Goal: Task Accomplishment & Management: Use online tool/utility

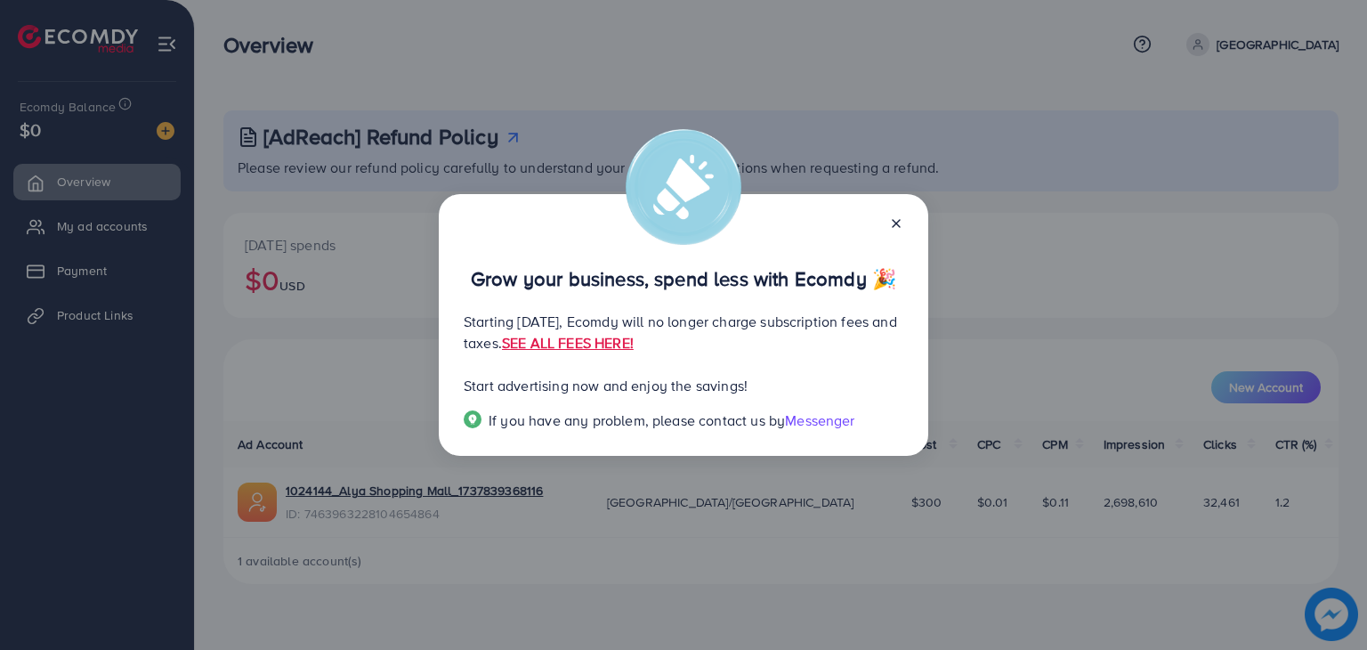
click at [894, 226] on icon at bounding box center [896, 223] width 14 height 14
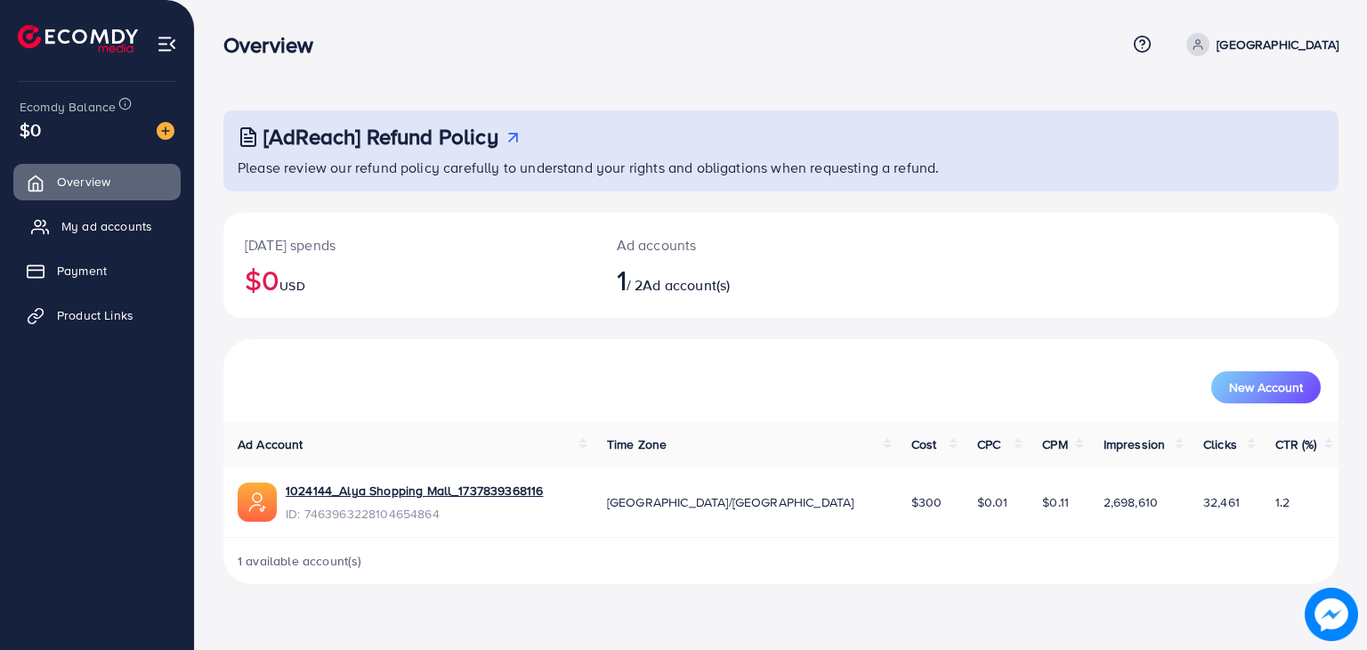
click at [51, 234] on link "My ad accounts" at bounding box center [96, 226] width 167 height 36
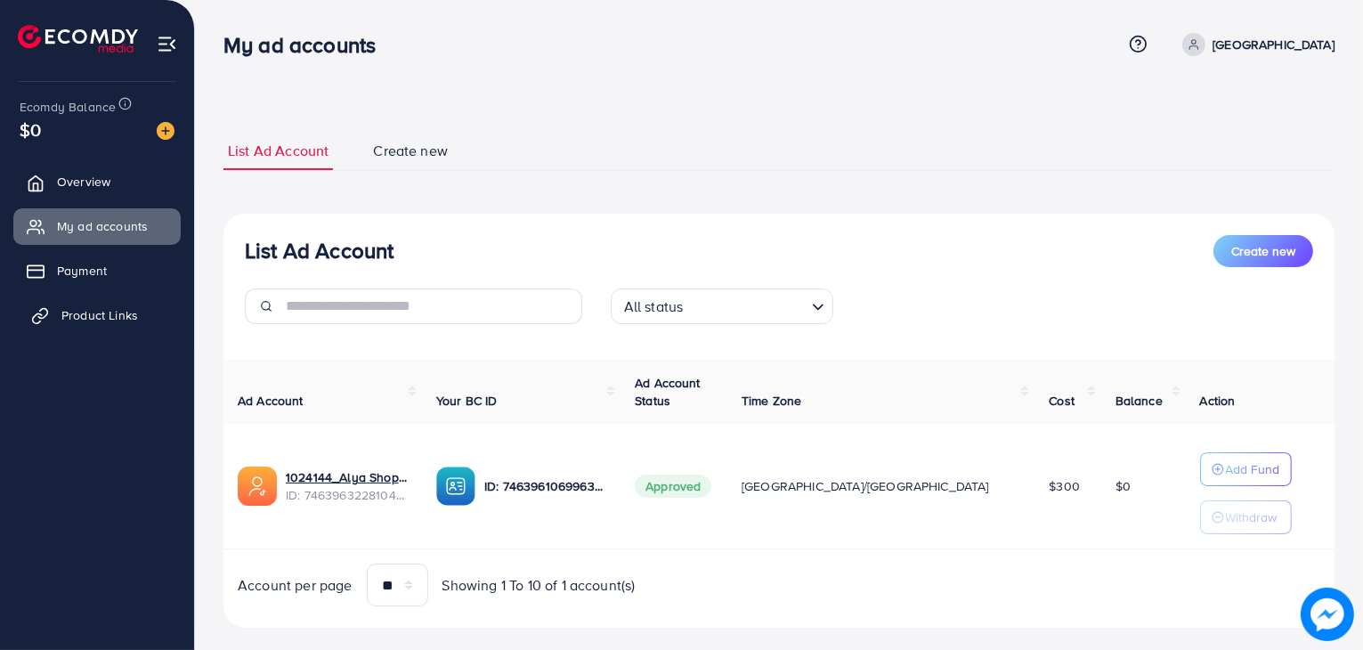
click at [122, 328] on link "Product Links" at bounding box center [96, 315] width 167 height 36
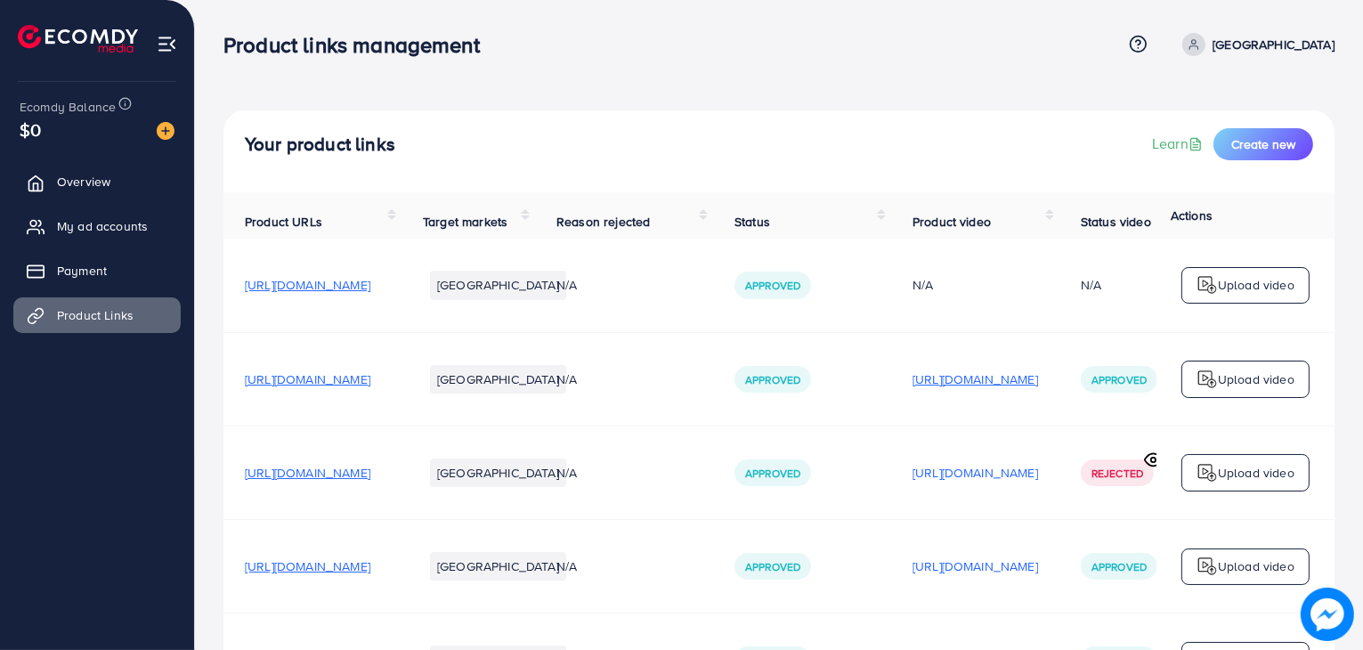
scroll to position [0, 299]
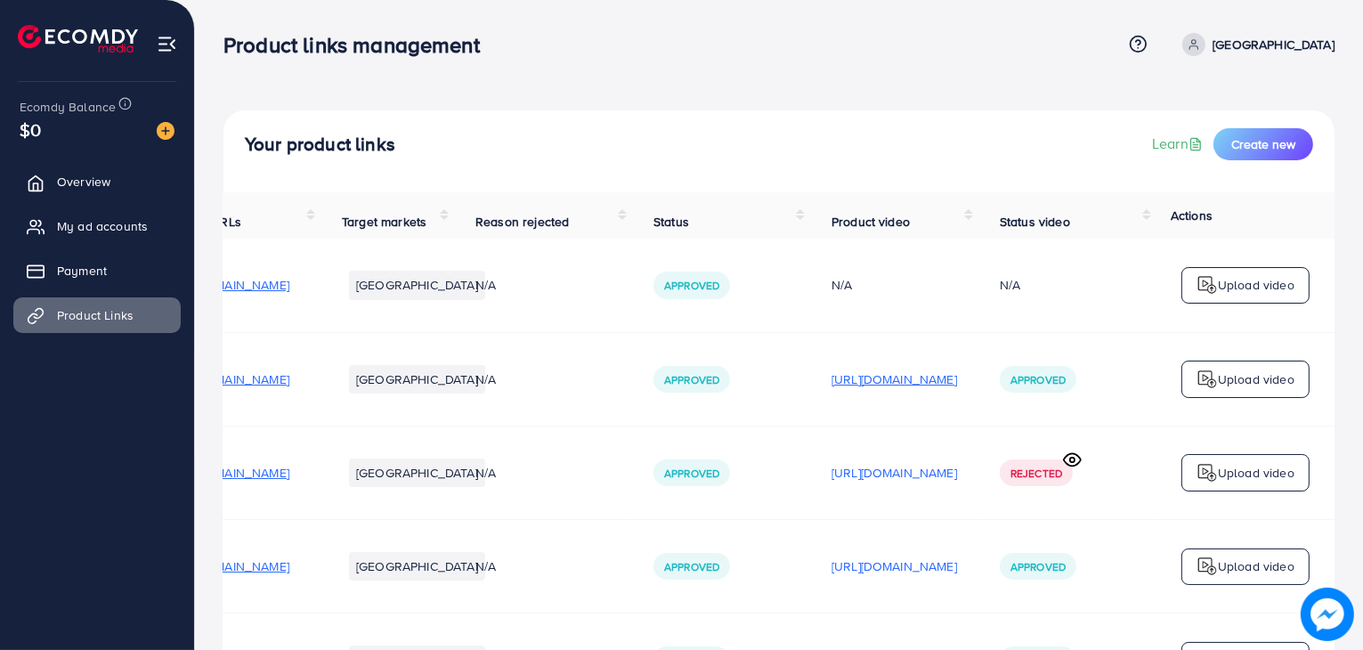
click at [894, 390] on p "[URL][DOMAIN_NAME]" at bounding box center [893, 378] width 125 height 21
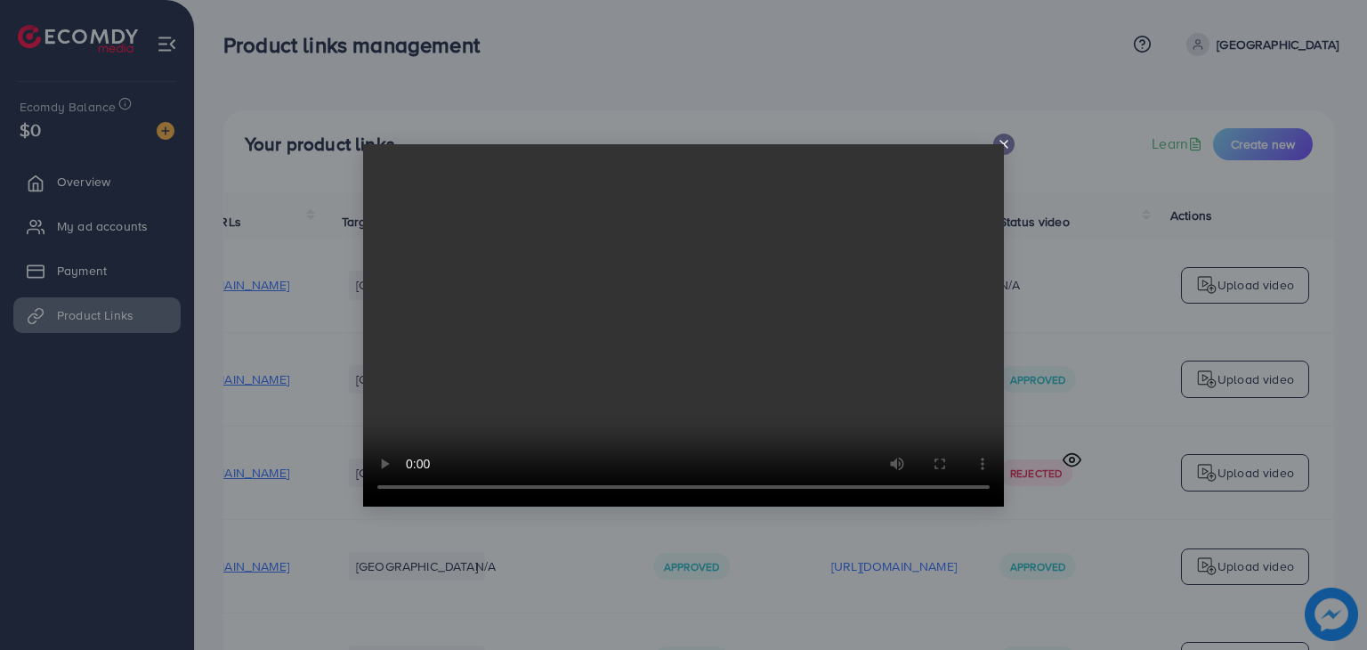
click at [1005, 138] on icon at bounding box center [1004, 144] width 14 height 14
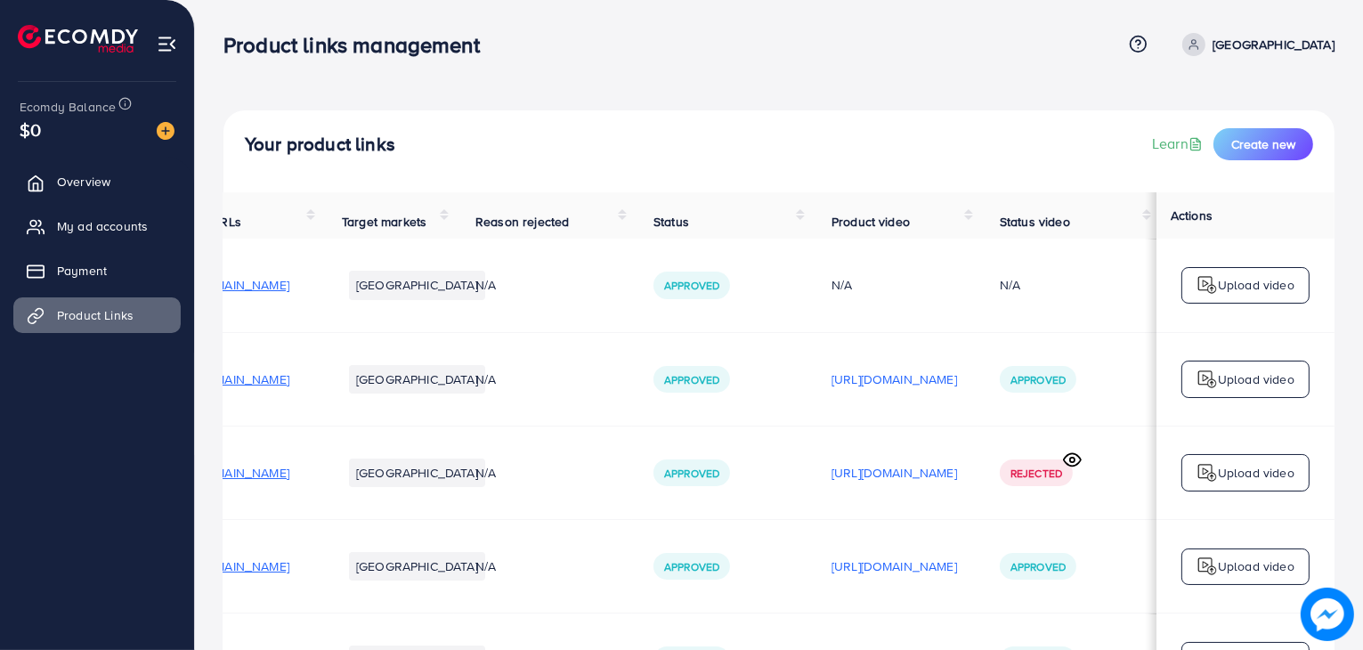
scroll to position [0, 295]
click at [851, 466] on p "[URL][DOMAIN_NAME]" at bounding box center [893, 472] width 125 height 21
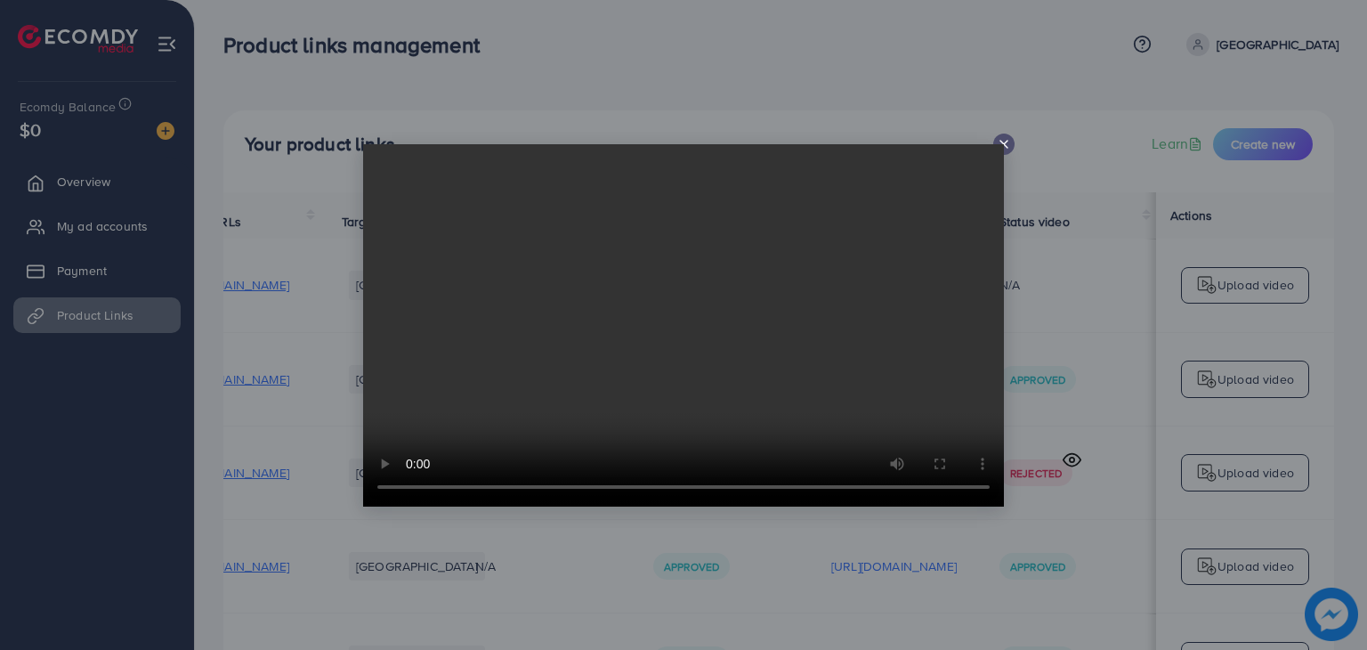
click at [1000, 144] on video at bounding box center [683, 325] width 641 height 362
click at [1001, 142] on icon at bounding box center [1004, 144] width 14 height 14
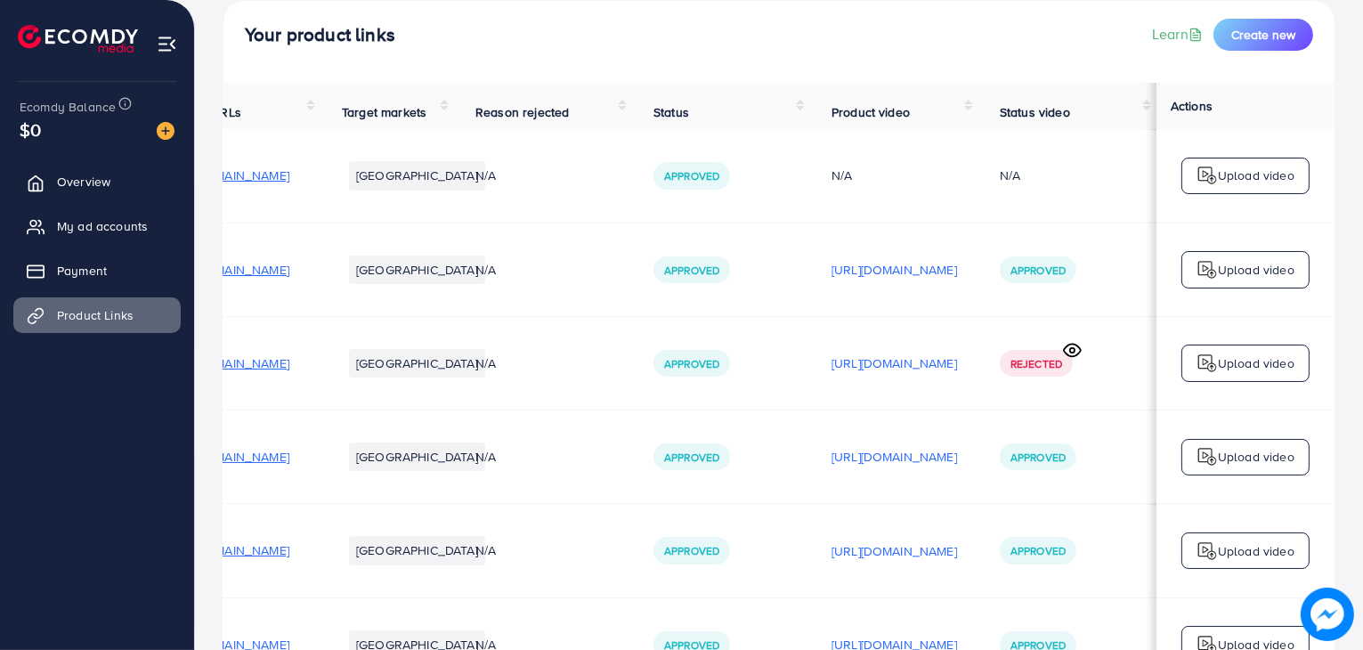
scroll to position [121, 0]
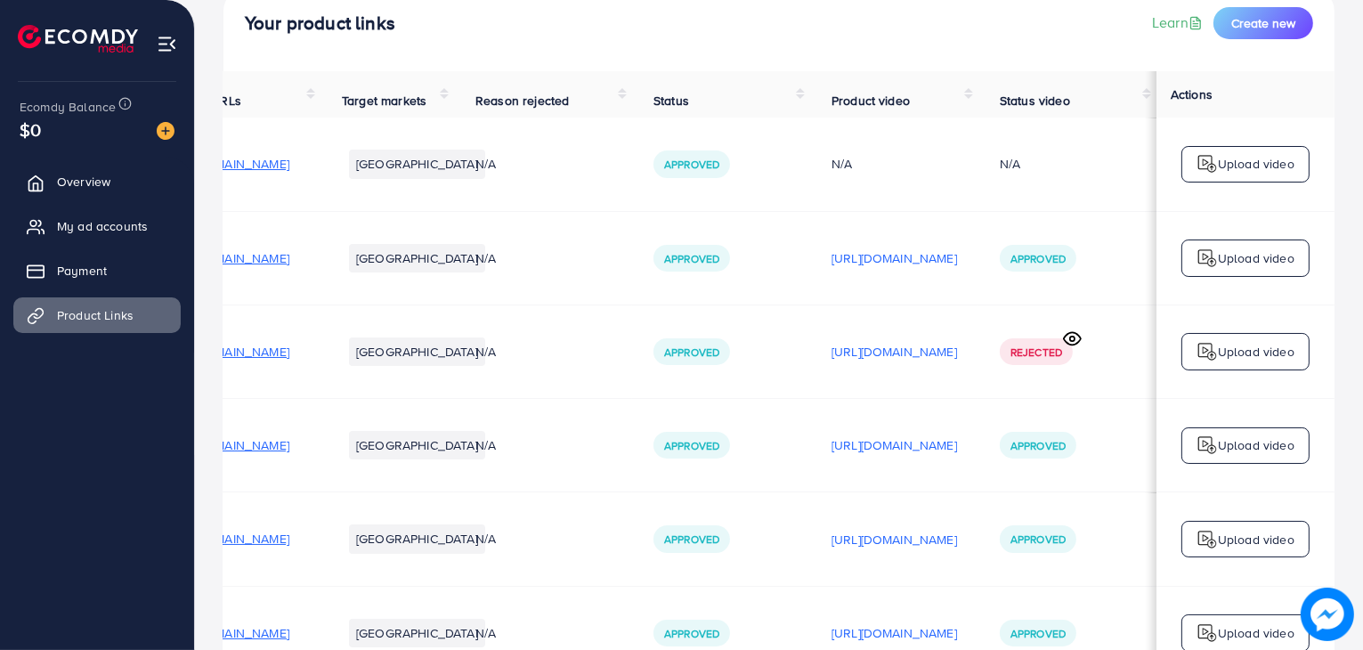
click at [951, 528] on td "[URL][DOMAIN_NAME]" at bounding box center [894, 538] width 168 height 93
click at [932, 443] on p "[URL][DOMAIN_NAME]" at bounding box center [893, 444] width 125 height 21
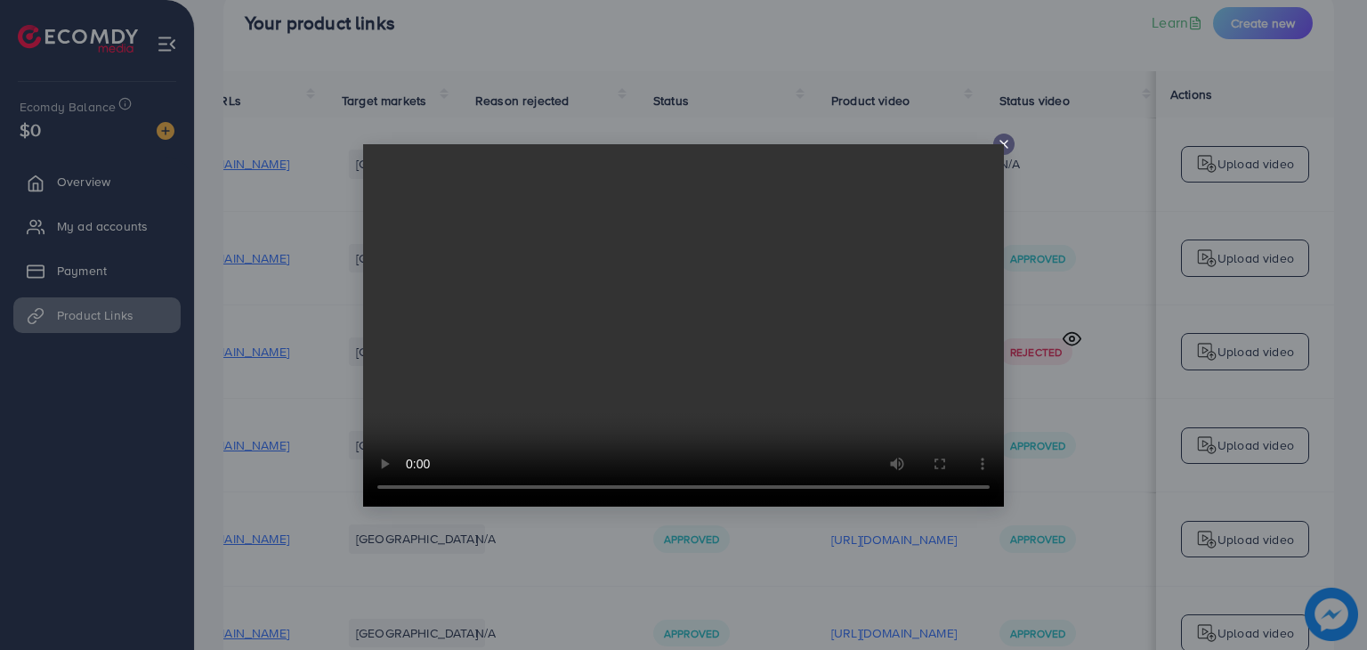
click at [1004, 144] on icon at bounding box center [1004, 144] width 14 height 14
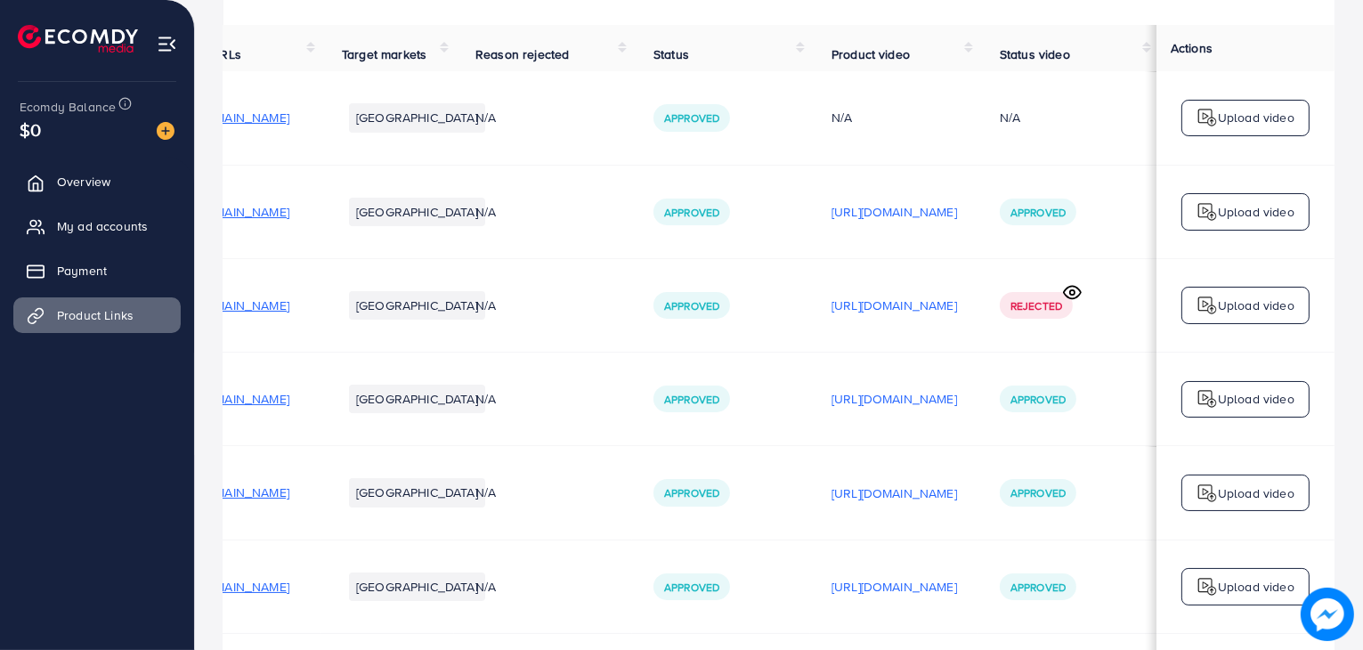
scroll to position [176, 0]
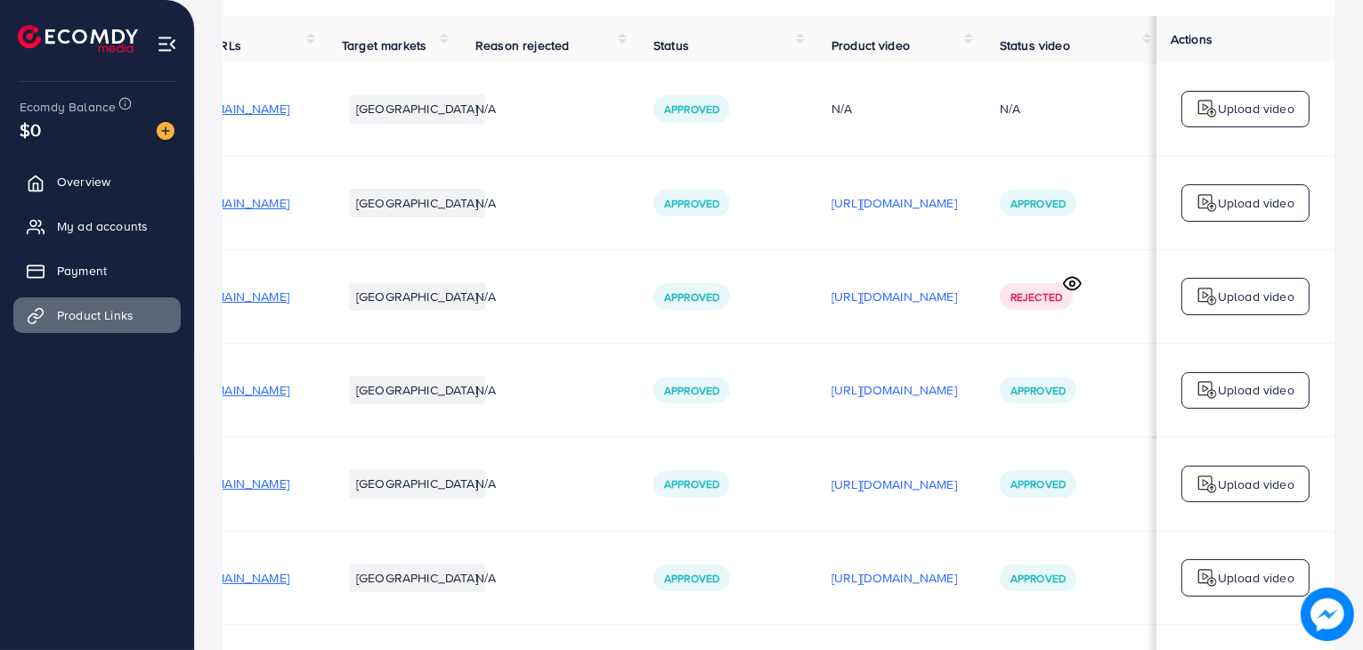
click at [916, 495] on p "[URL][DOMAIN_NAME]" at bounding box center [893, 483] width 125 height 21
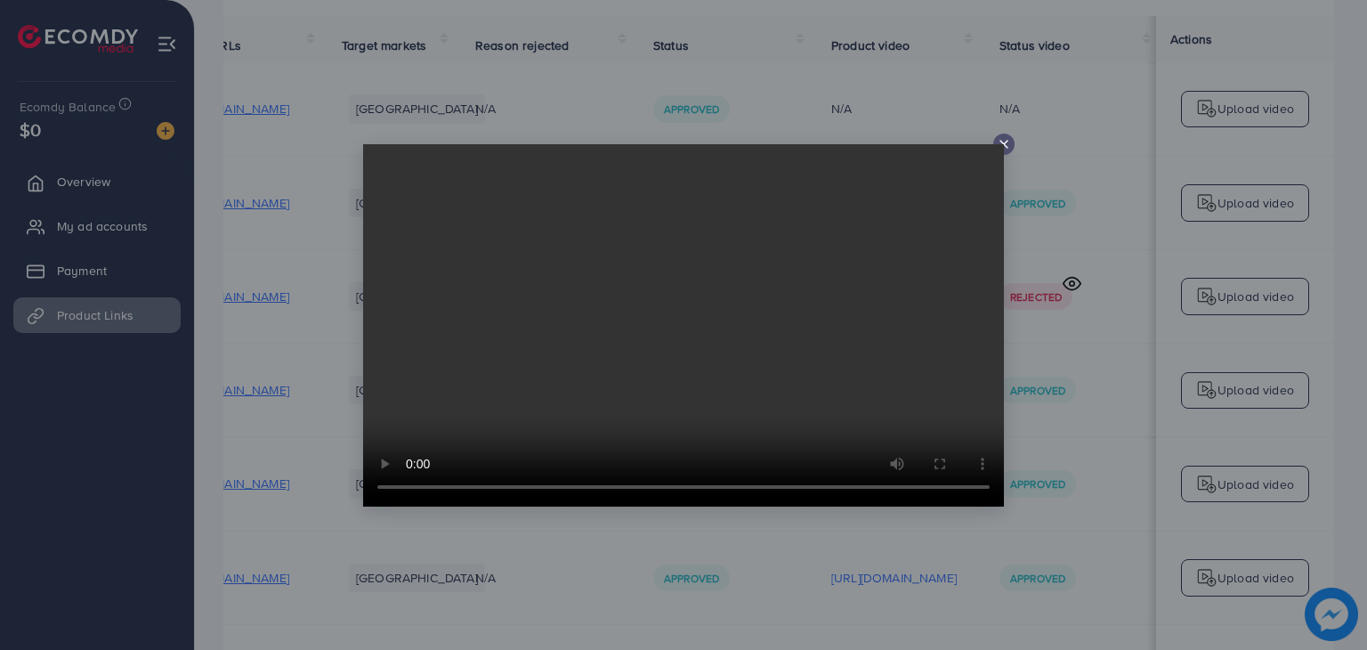
click at [1003, 144] on video at bounding box center [683, 325] width 641 height 362
click at [1007, 143] on icon at bounding box center [1004, 144] width 14 height 14
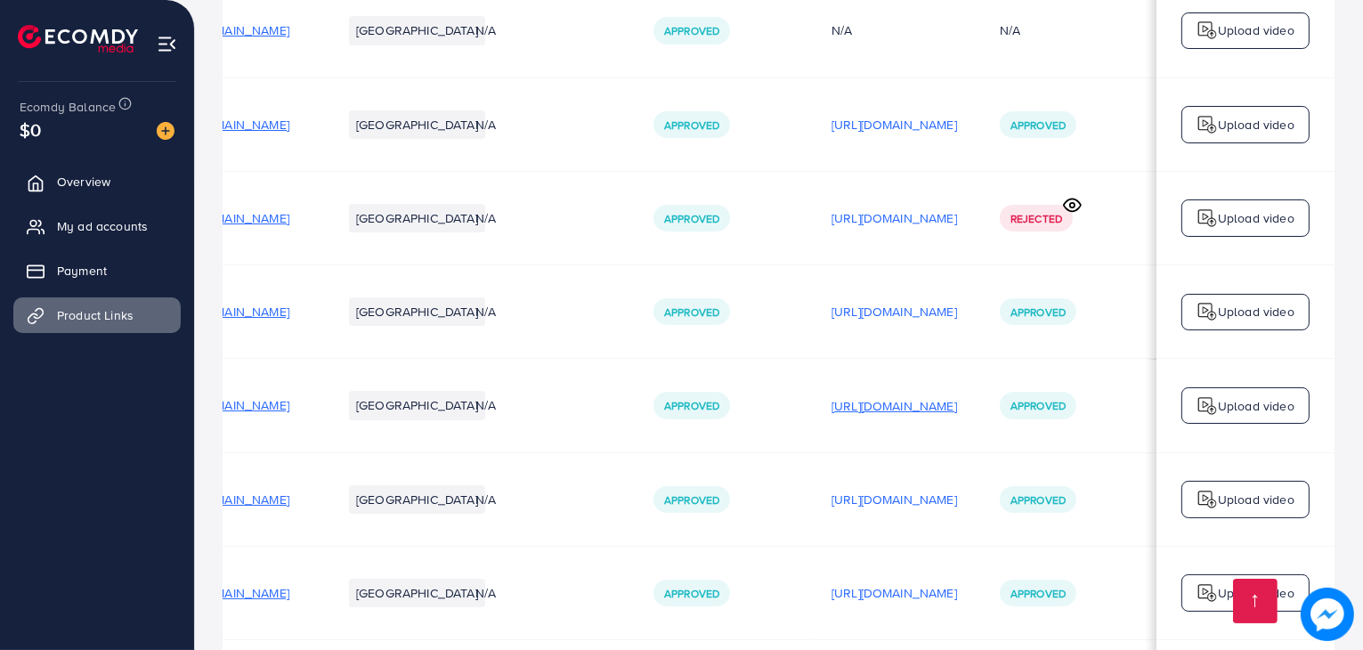
scroll to position [263, 0]
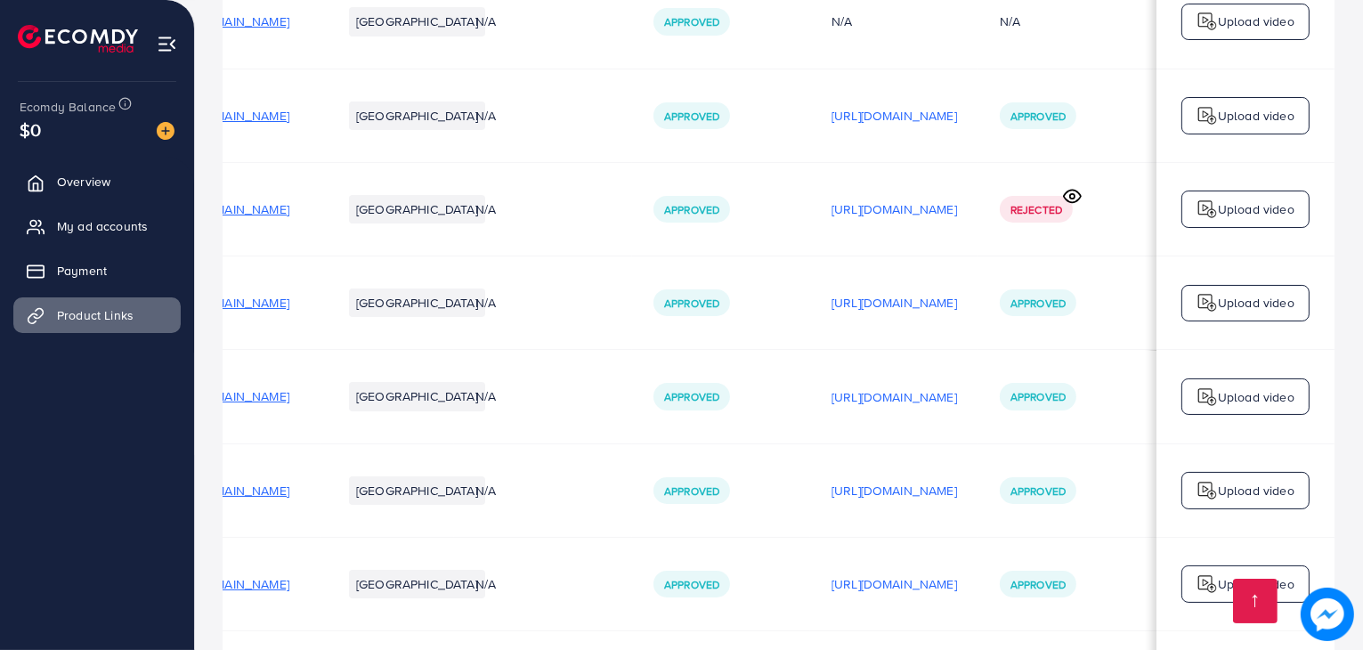
click at [926, 481] on div "[URL][DOMAIN_NAME]" at bounding box center [893, 490] width 125 height 27
click at [926, 490] on p "[URL][DOMAIN_NAME]" at bounding box center [893, 490] width 125 height 21
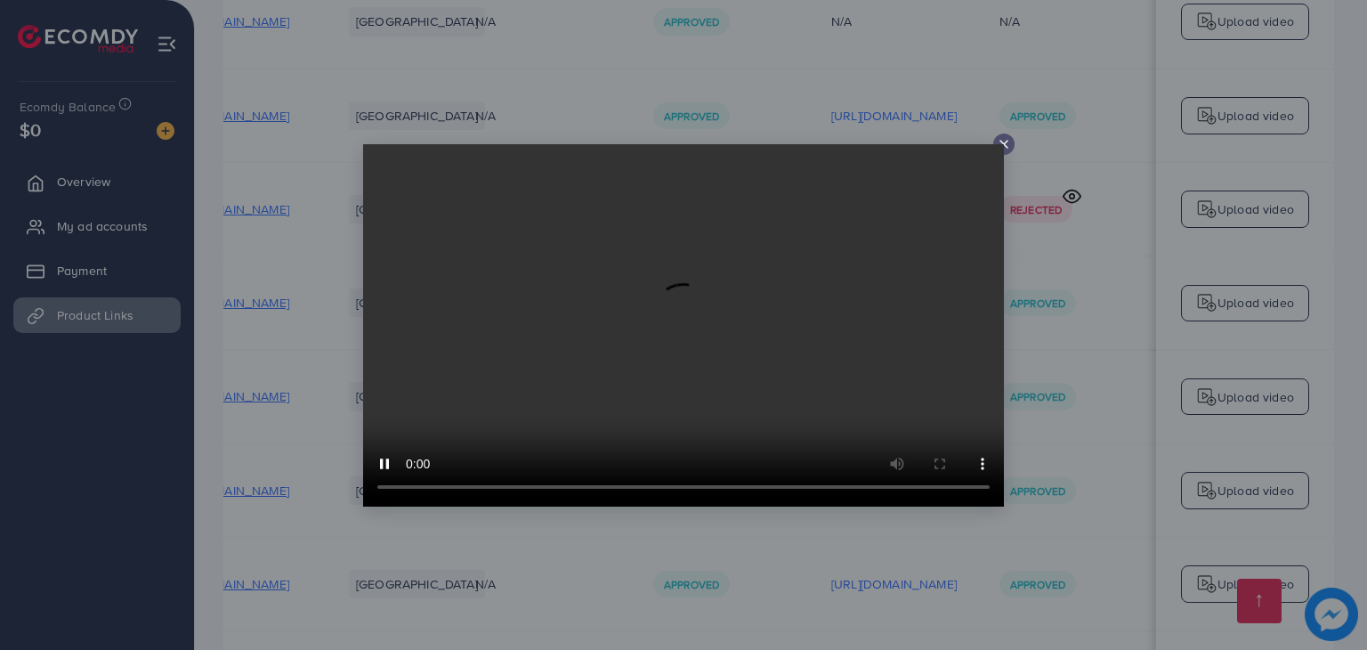
click at [823, 263] on video at bounding box center [683, 325] width 641 height 362
click at [1004, 138] on icon at bounding box center [1004, 144] width 14 height 14
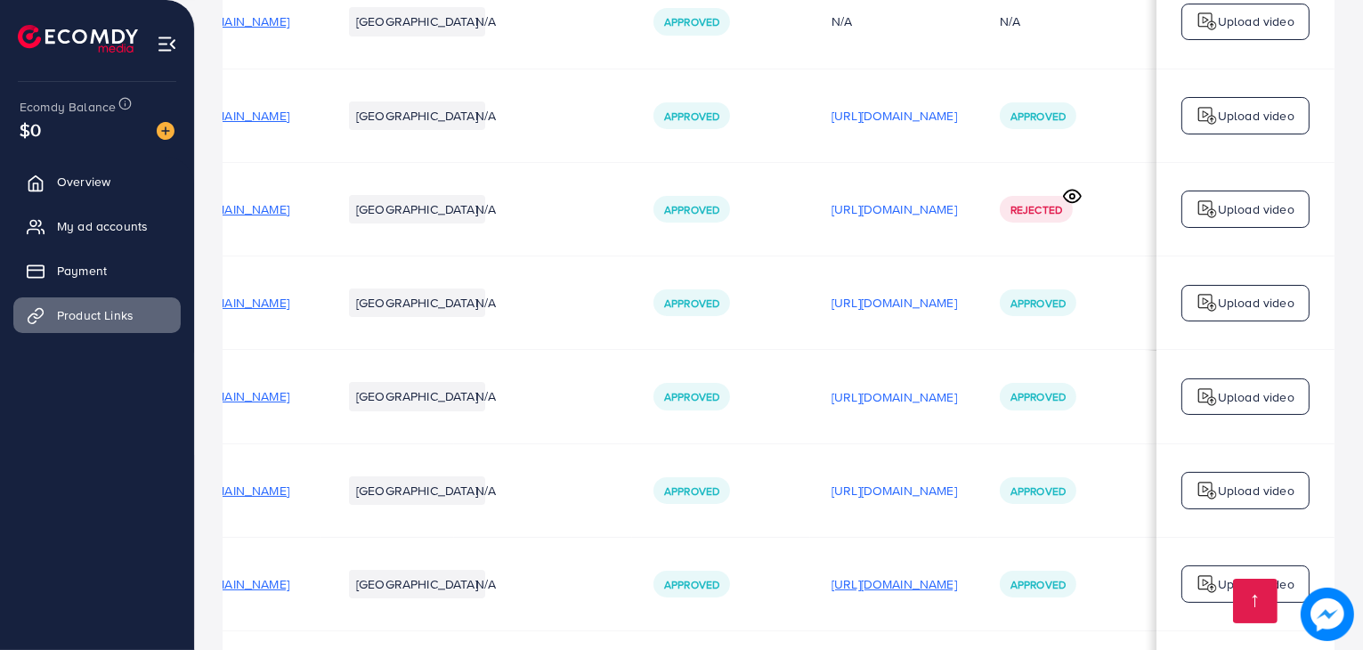
click at [901, 587] on p "[URL][DOMAIN_NAME]" at bounding box center [893, 583] width 125 height 21
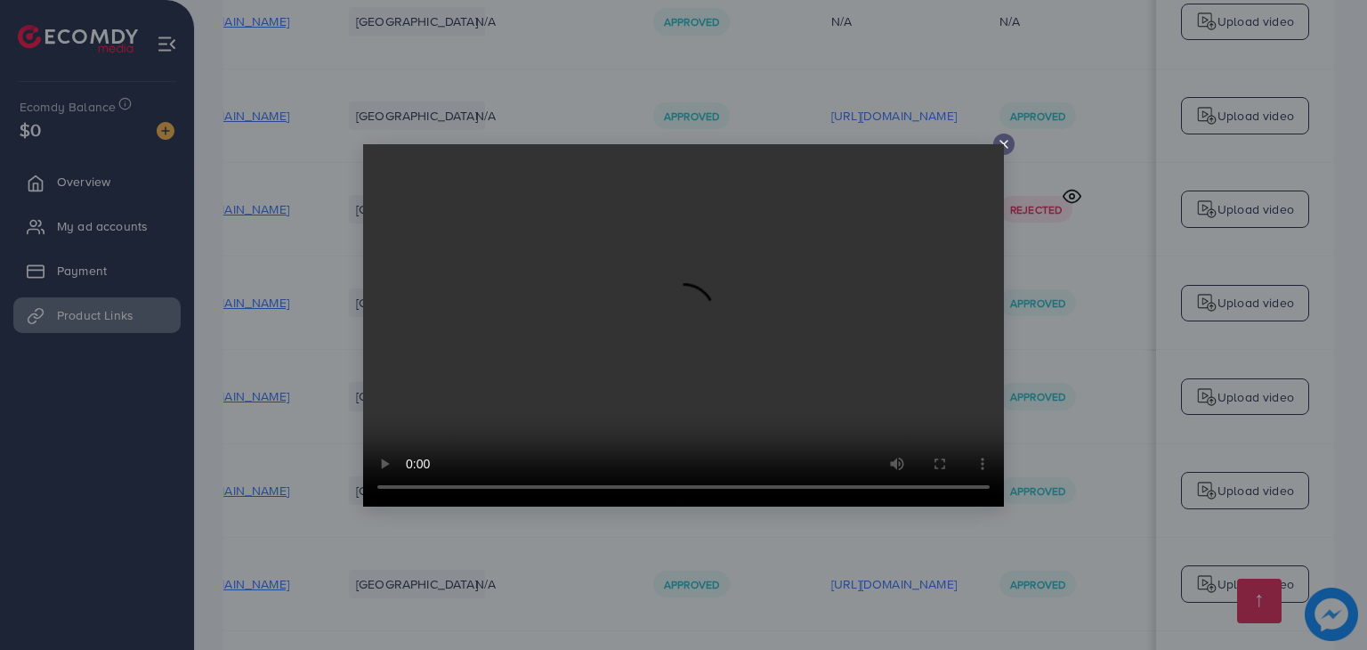
click at [1004, 148] on icon at bounding box center [1004, 144] width 14 height 14
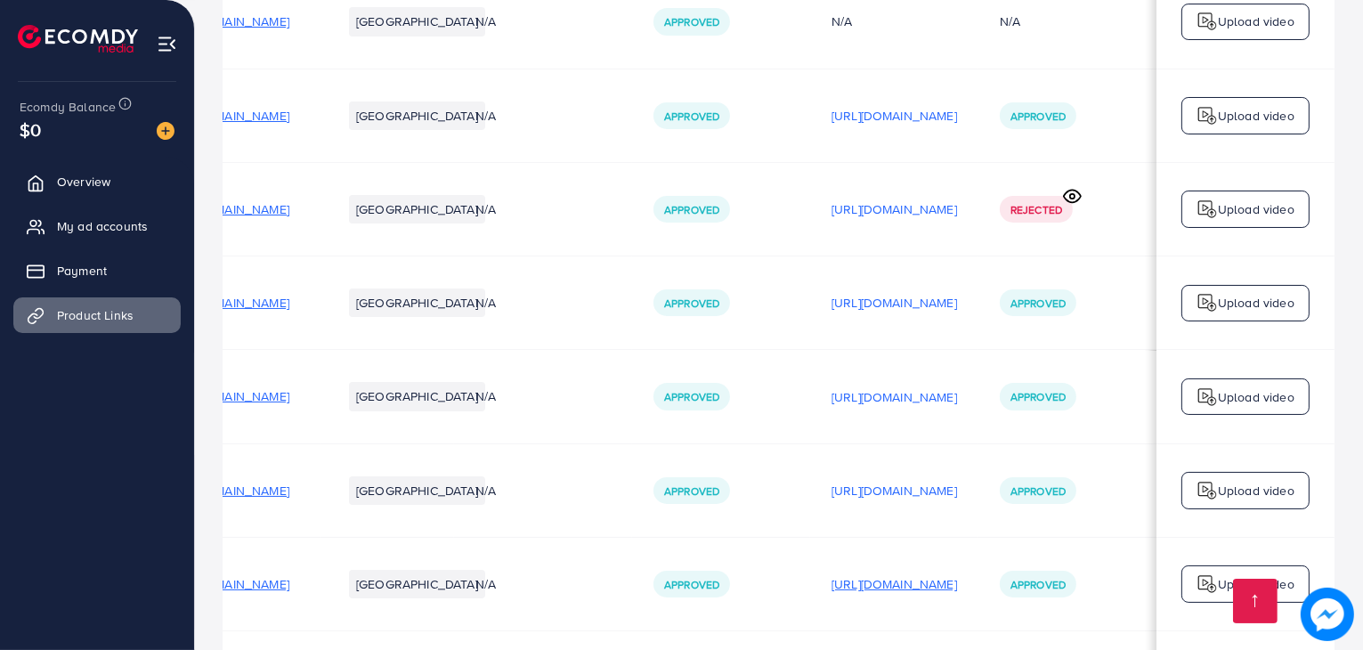
click at [910, 595] on p "[URL][DOMAIN_NAME]" at bounding box center [893, 583] width 125 height 21
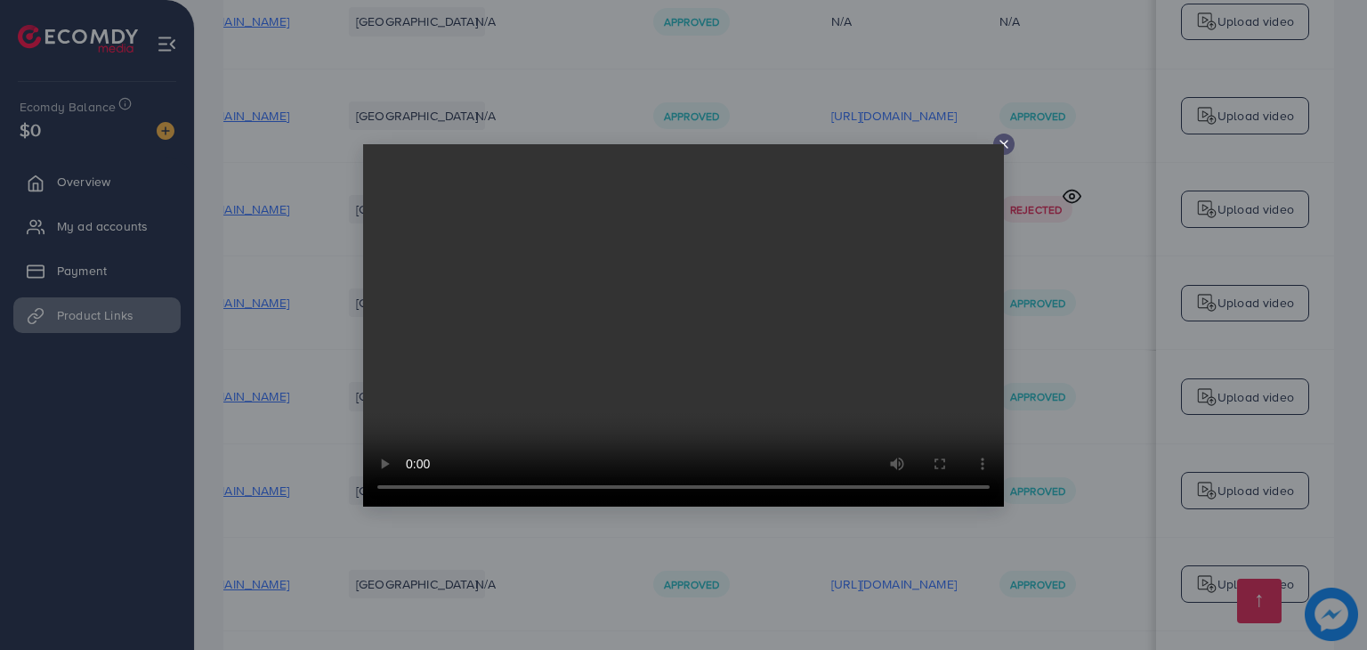
click at [1010, 145] on icon at bounding box center [1004, 144] width 14 height 14
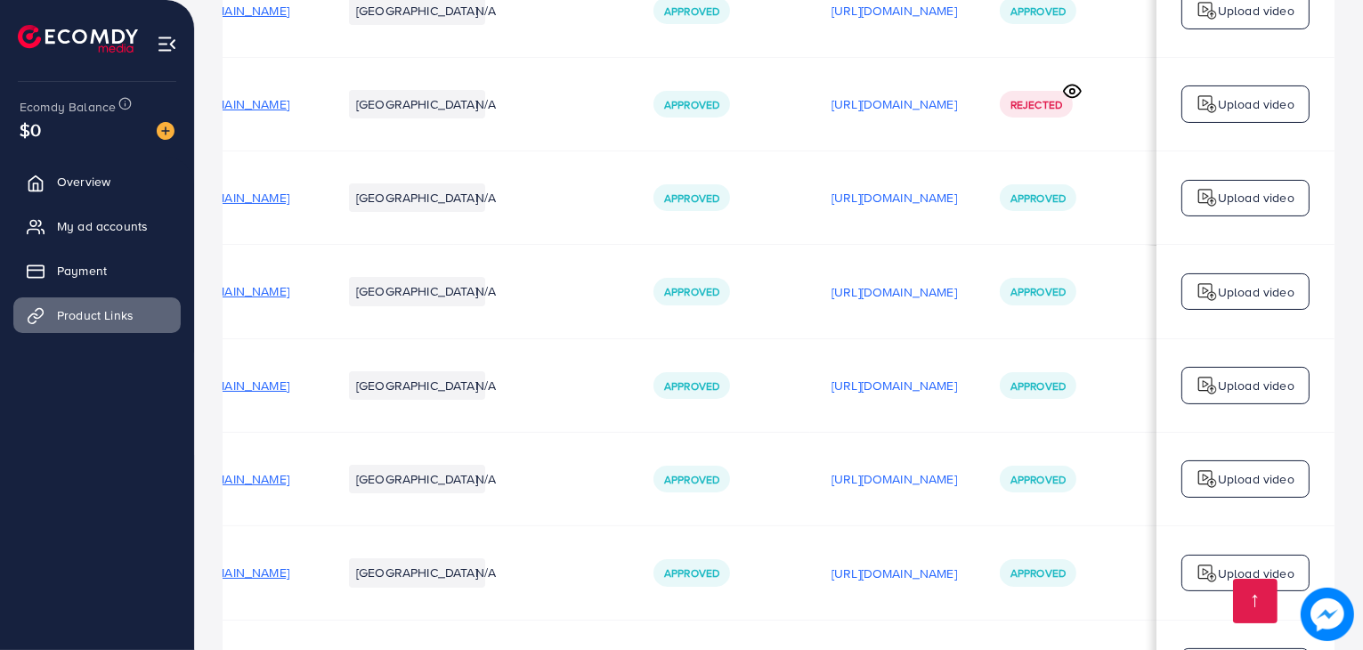
scroll to position [372, 0]
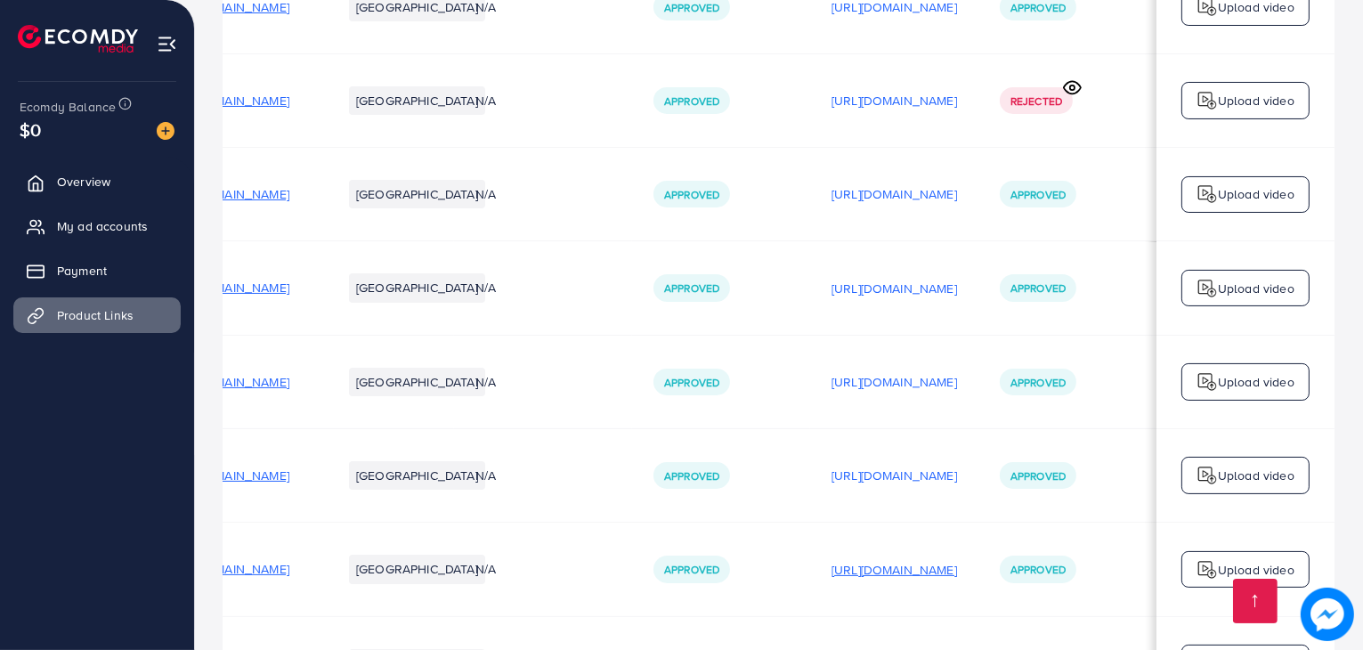
click at [851, 580] on p "[URL][DOMAIN_NAME]" at bounding box center [893, 569] width 125 height 21
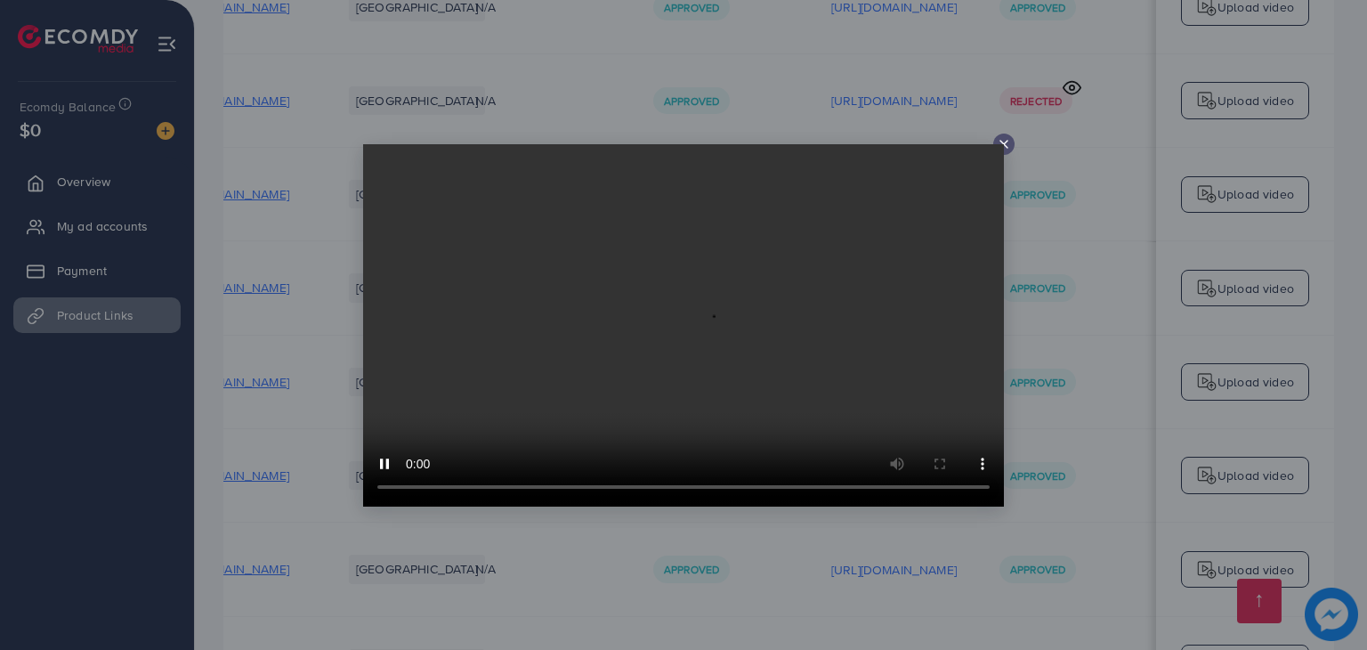
click at [1006, 140] on icon at bounding box center [1004, 144] width 14 height 14
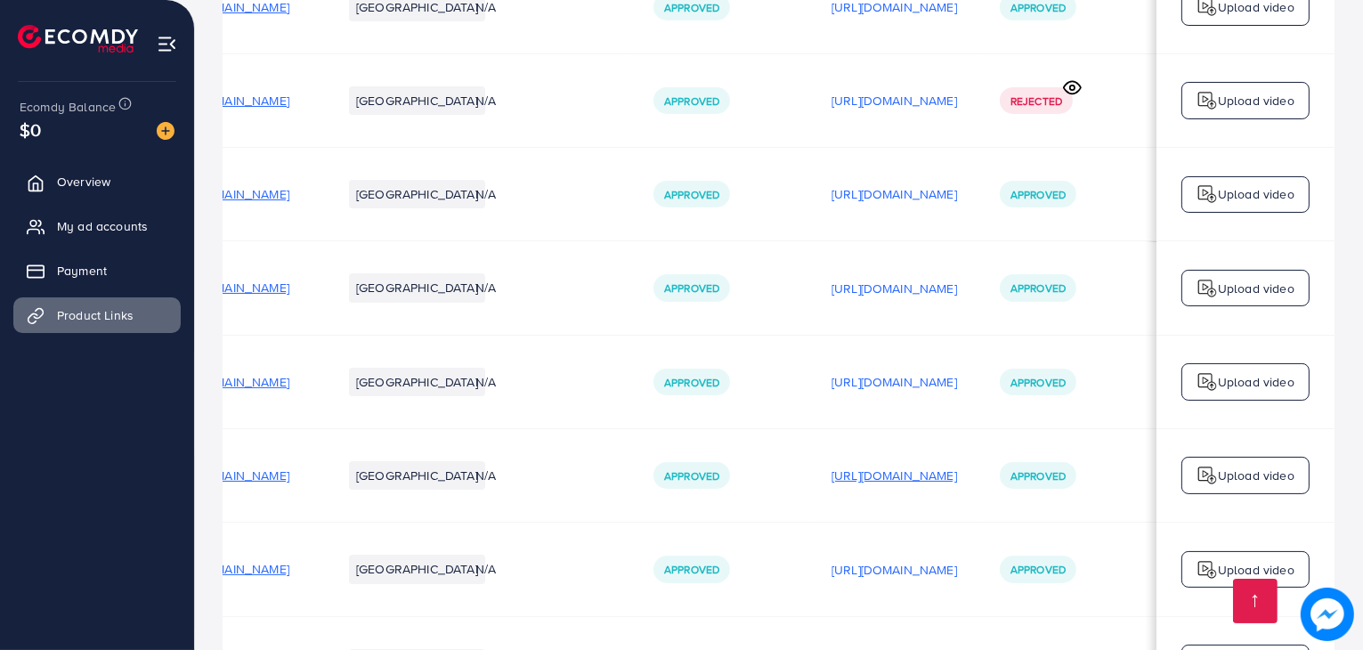
click at [904, 474] on p "[URL][DOMAIN_NAME]" at bounding box center [893, 475] width 125 height 21
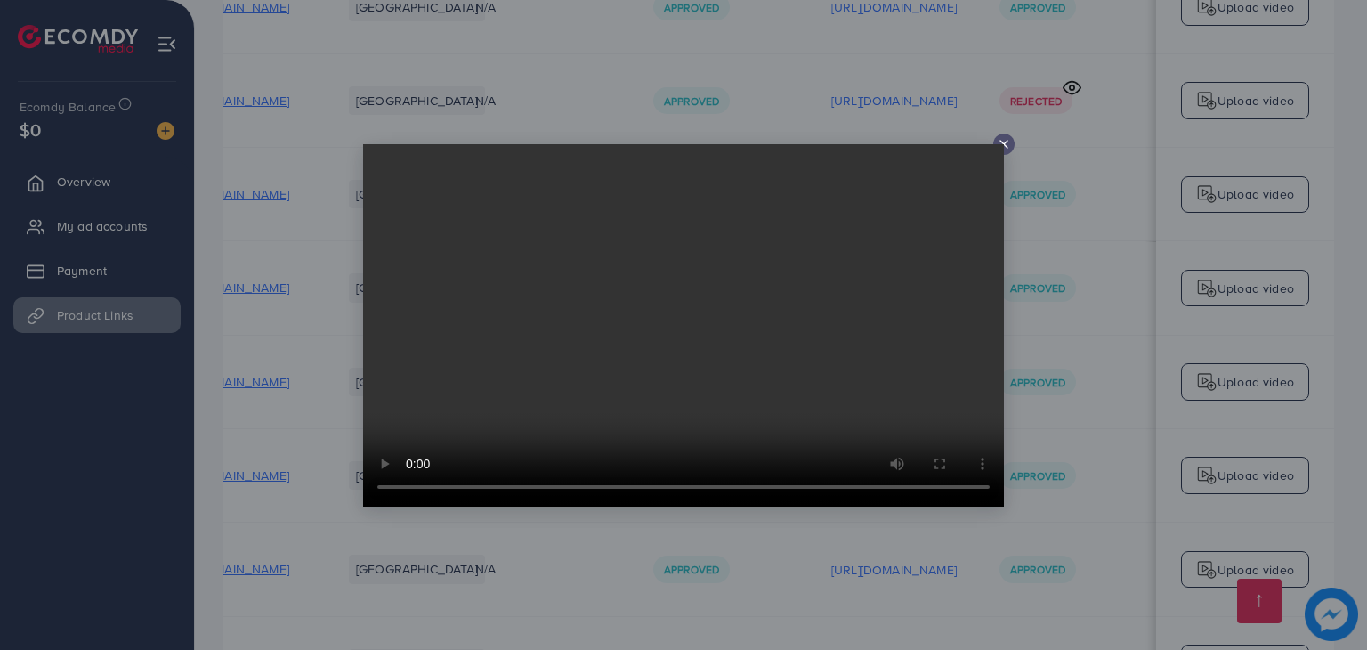
click at [999, 141] on icon at bounding box center [1004, 144] width 14 height 14
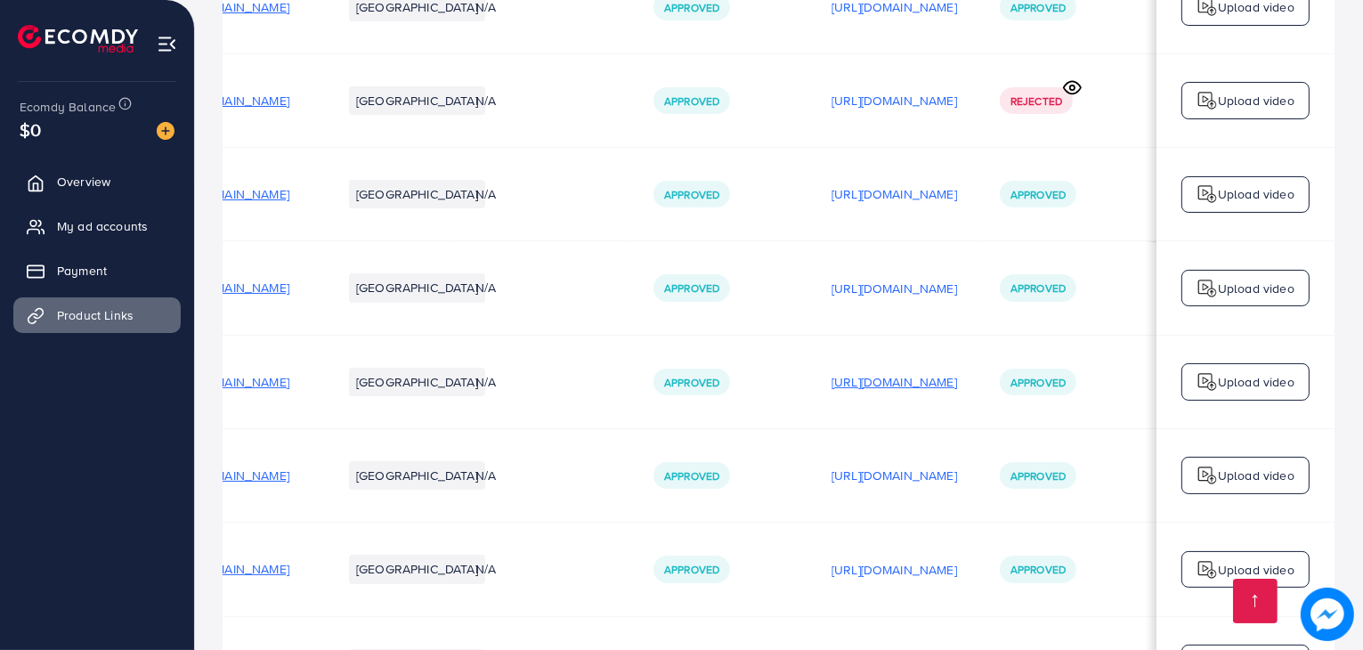
click at [926, 385] on p "[URL][DOMAIN_NAME]" at bounding box center [893, 381] width 125 height 21
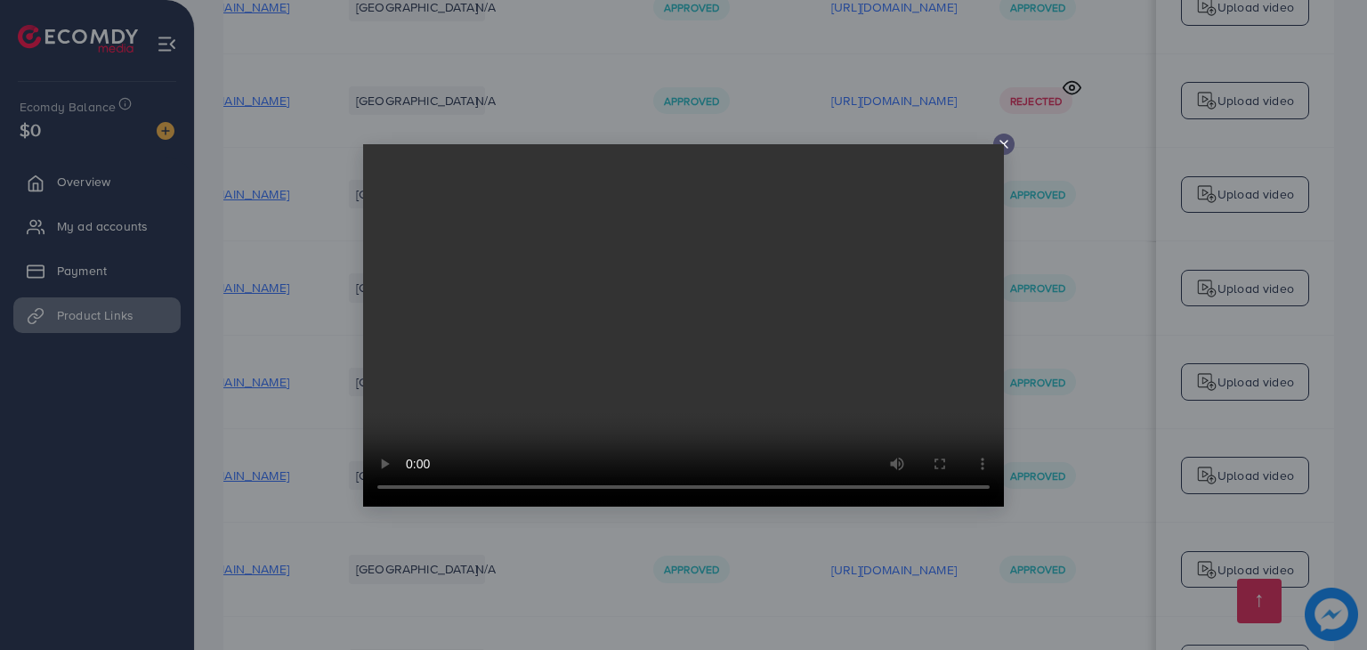
click at [1000, 148] on video at bounding box center [683, 325] width 641 height 362
click at [1004, 142] on icon at bounding box center [1004, 144] width 14 height 14
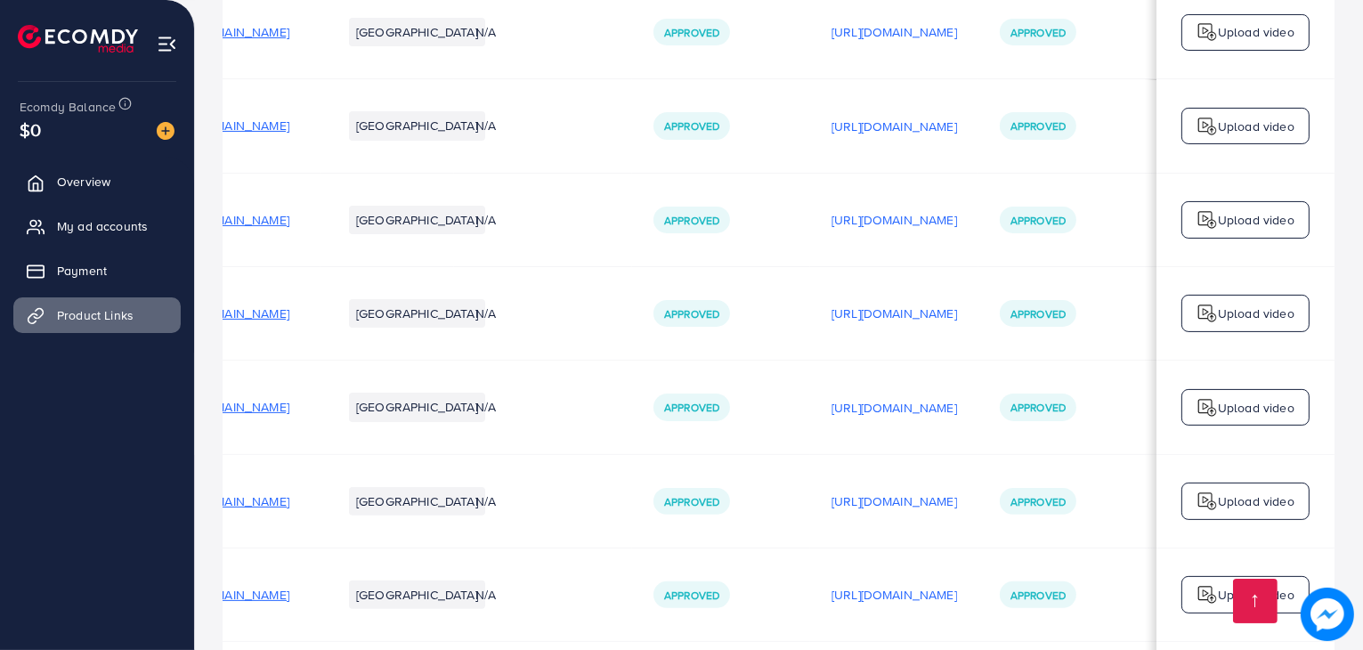
scroll to position [550, 0]
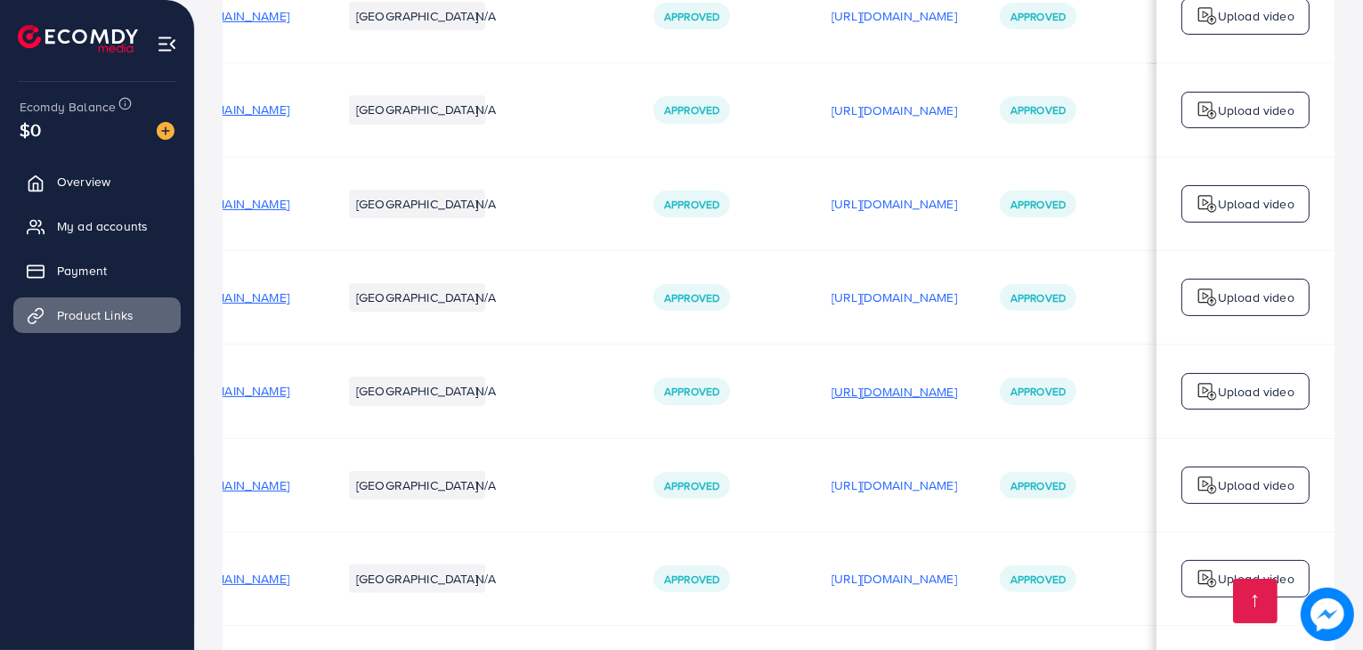
click at [908, 401] on p "[URL][DOMAIN_NAME]" at bounding box center [893, 391] width 125 height 21
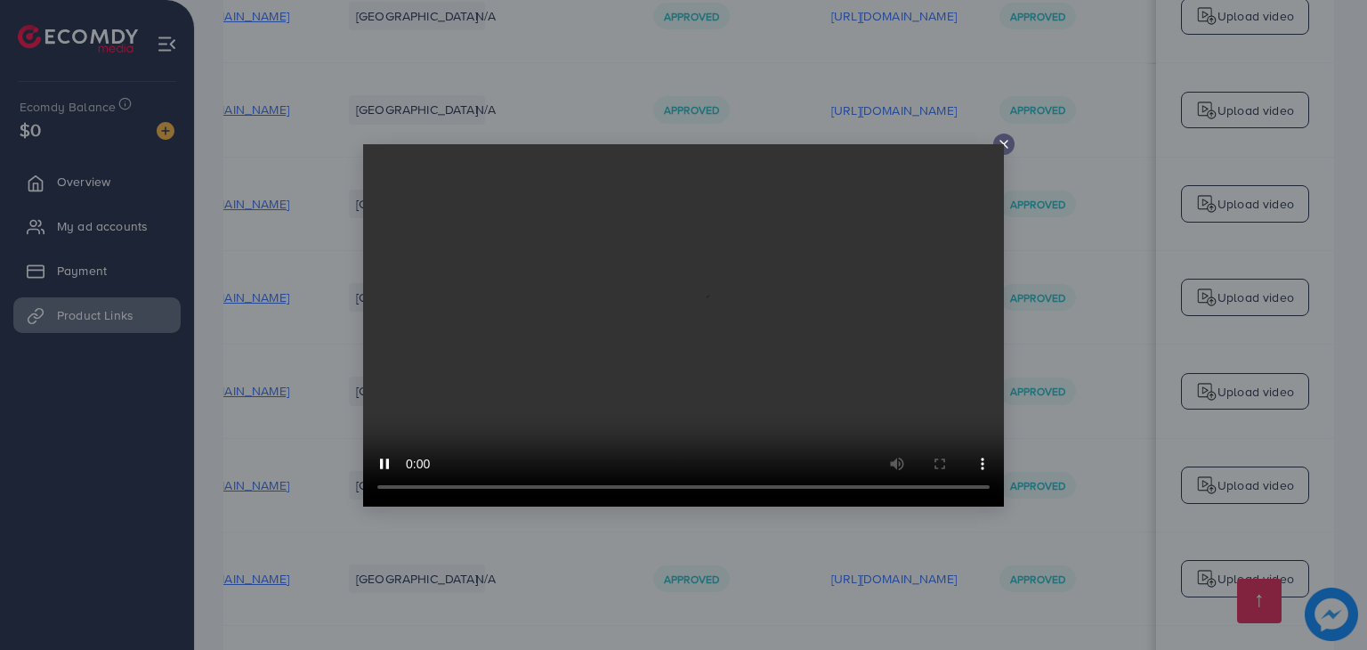
click at [1007, 137] on icon at bounding box center [1004, 144] width 14 height 14
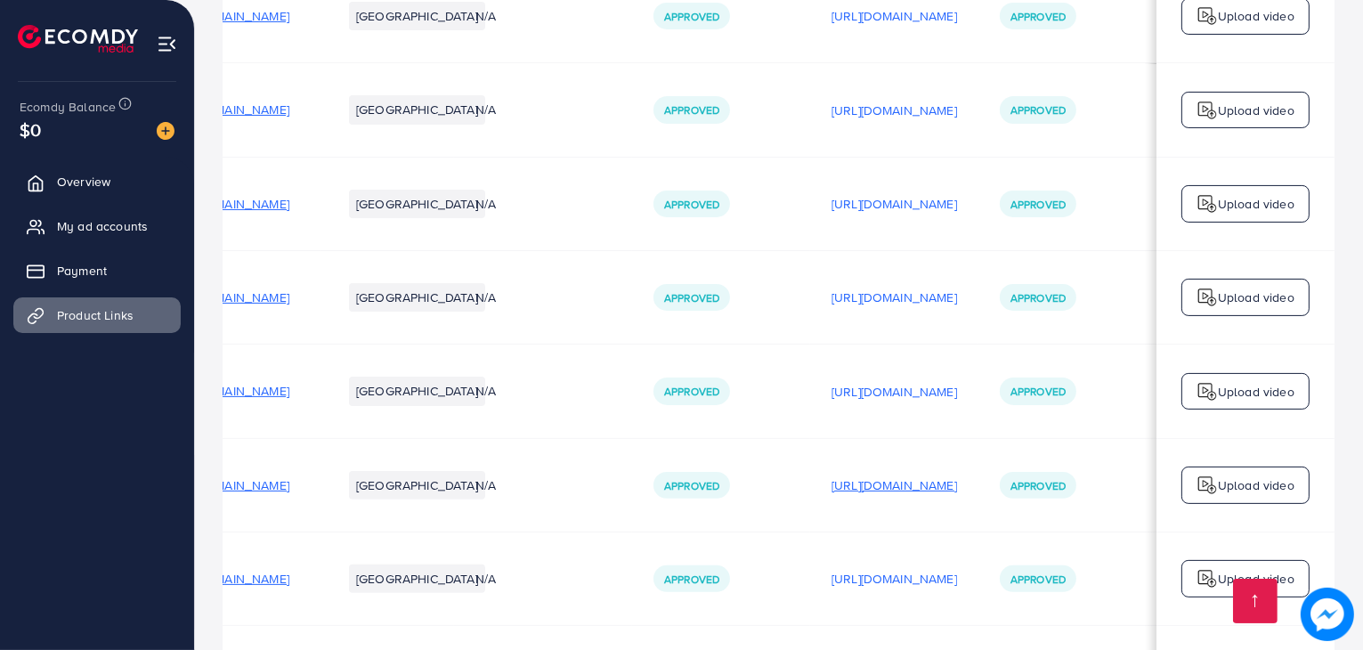
click at [939, 496] on p "[URL][DOMAIN_NAME]" at bounding box center [893, 484] width 125 height 21
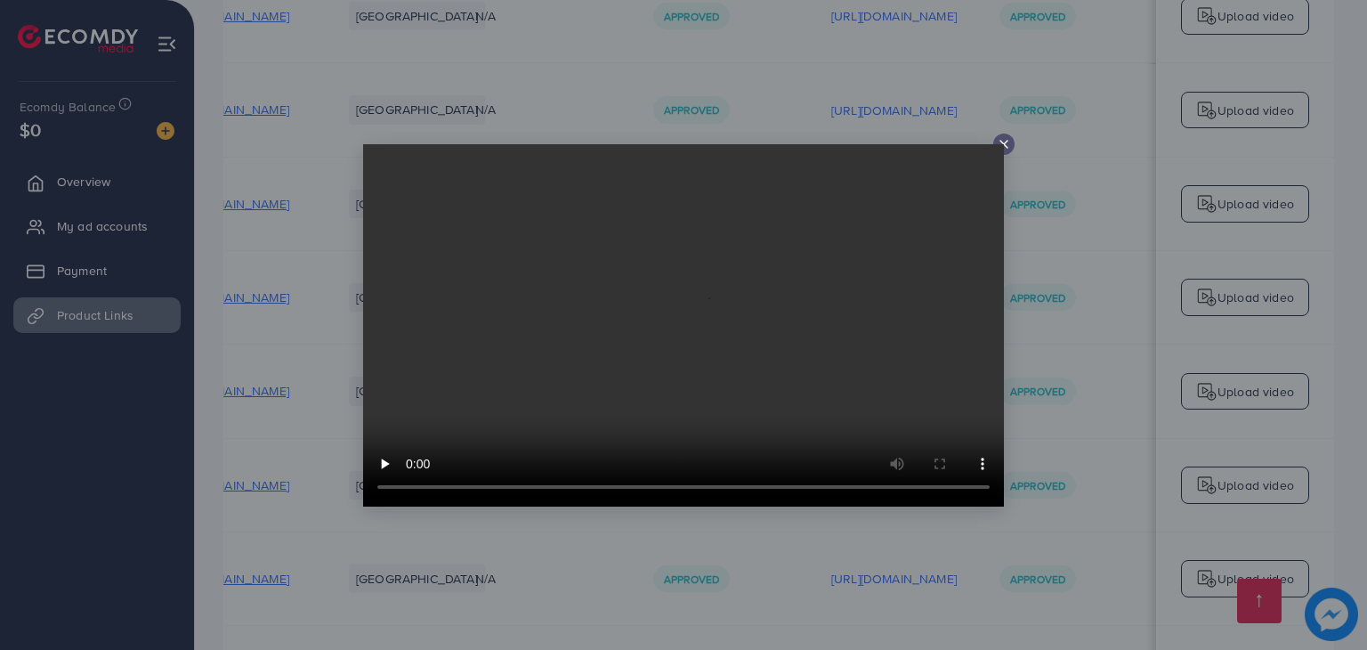
click at [1008, 138] on icon at bounding box center [1004, 144] width 14 height 14
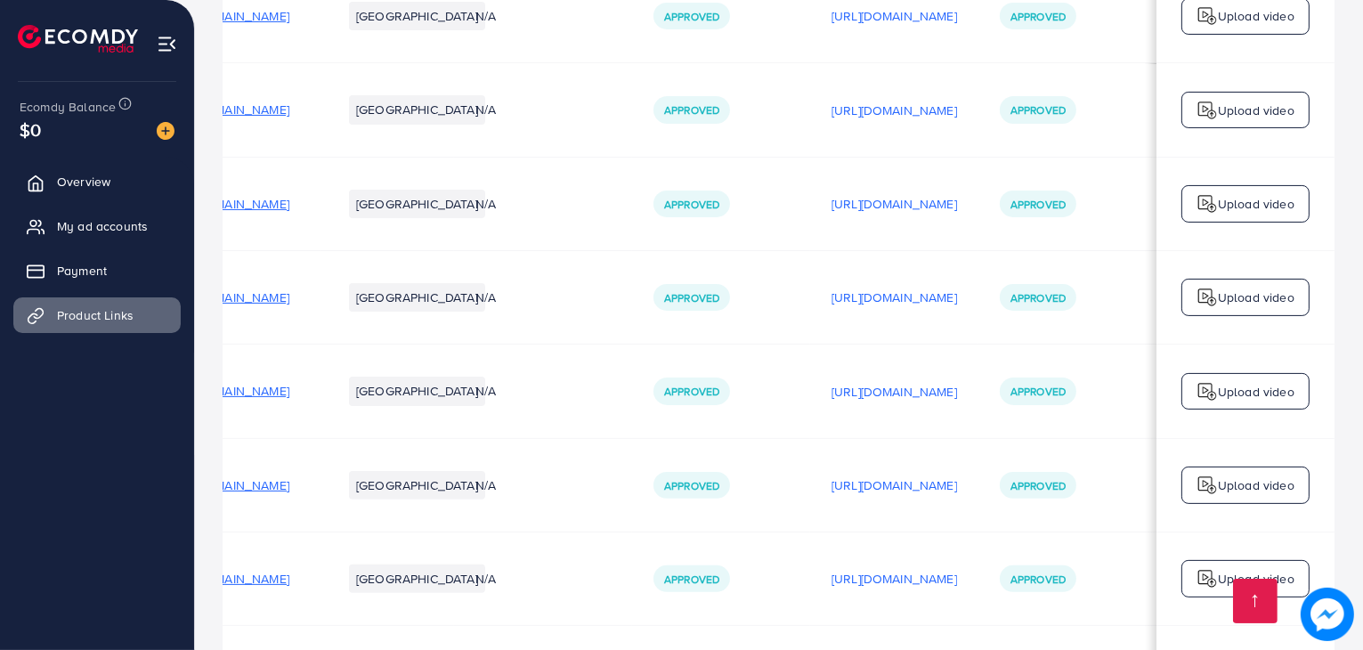
click at [935, 569] on div "[URL][DOMAIN_NAME]" at bounding box center [893, 578] width 125 height 27
click at [929, 574] on p "[URL][DOMAIN_NAME]" at bounding box center [893, 578] width 125 height 21
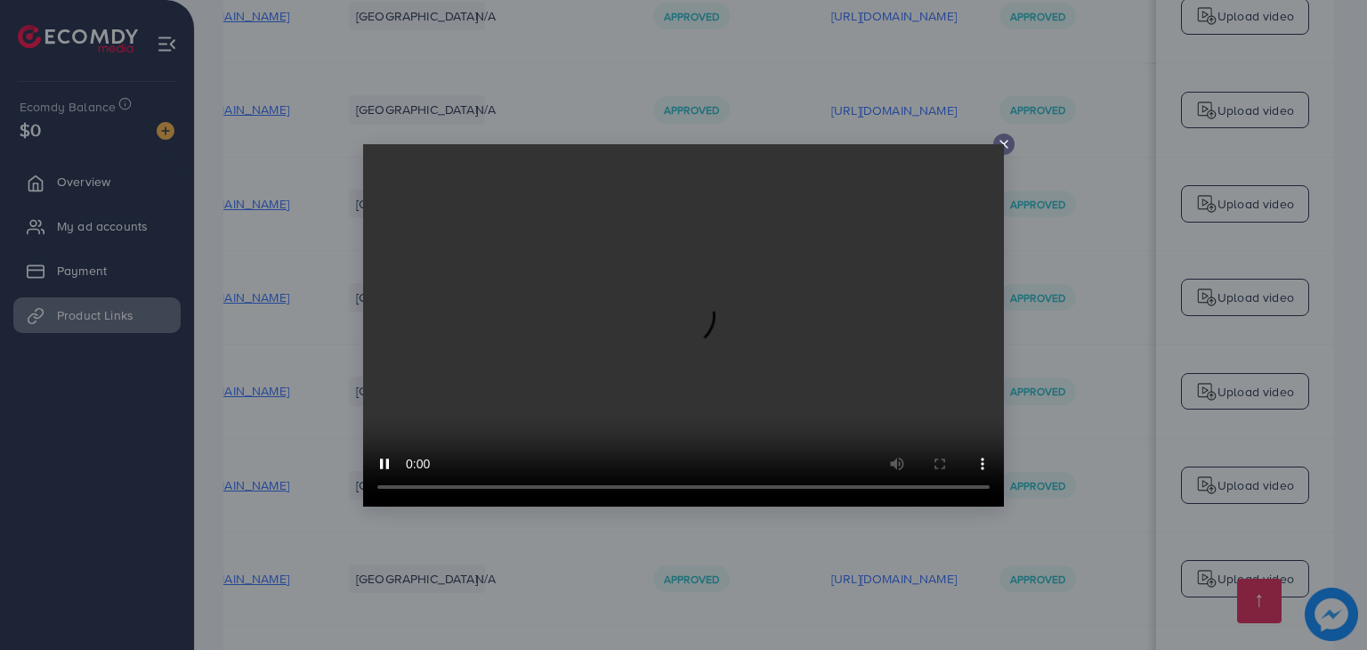
click at [1000, 141] on line at bounding box center [1003, 144] width 7 height 7
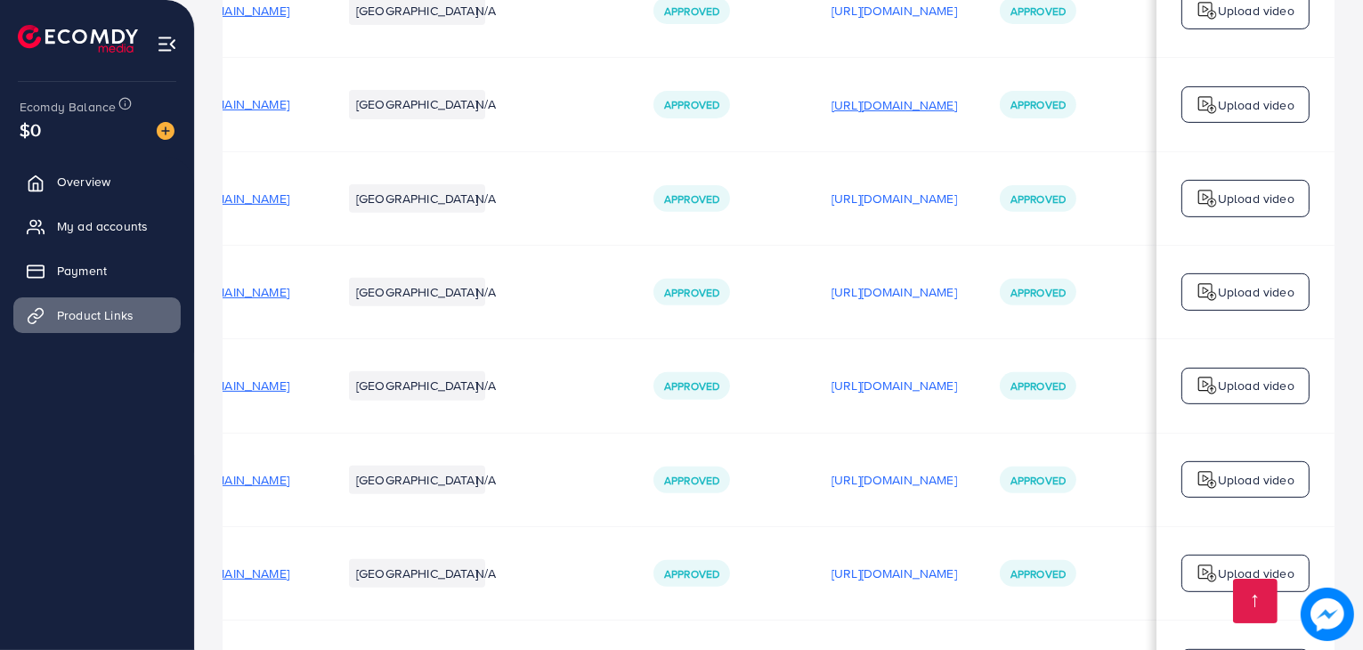
scroll to position [838, 0]
click at [933, 387] on p "[URL][DOMAIN_NAME]" at bounding box center [893, 383] width 125 height 21
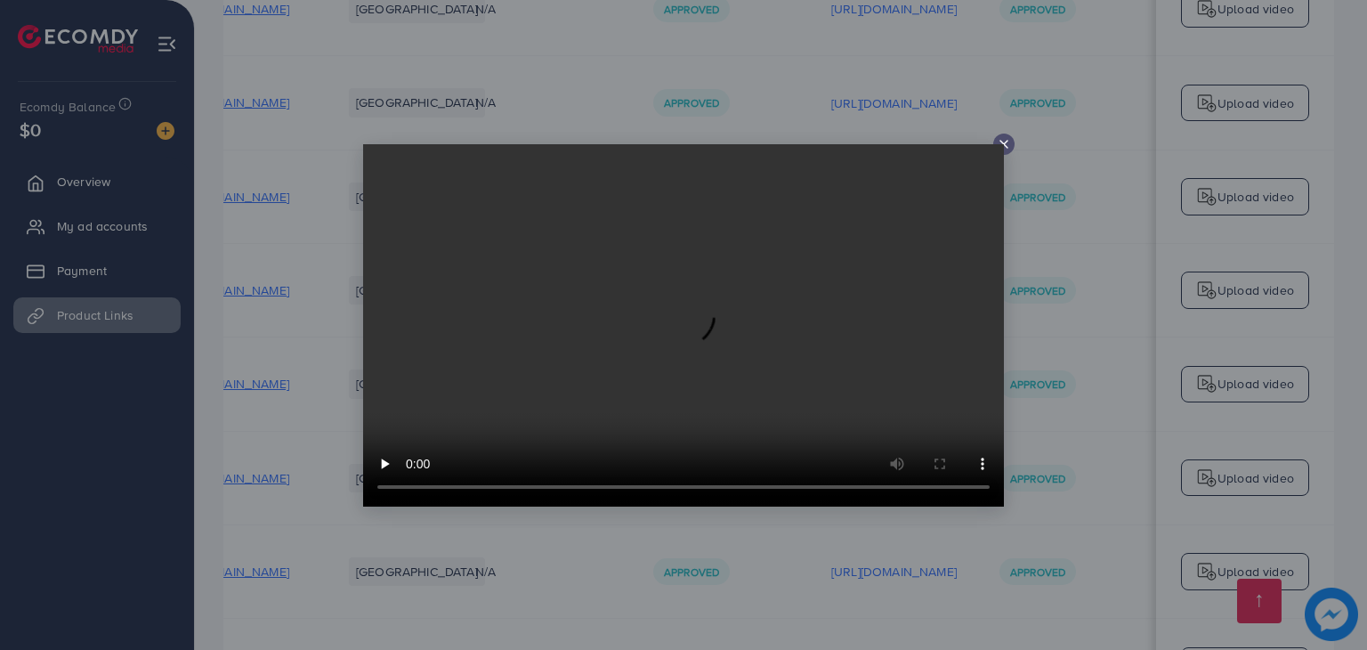
click at [1006, 140] on icon at bounding box center [1004, 144] width 14 height 14
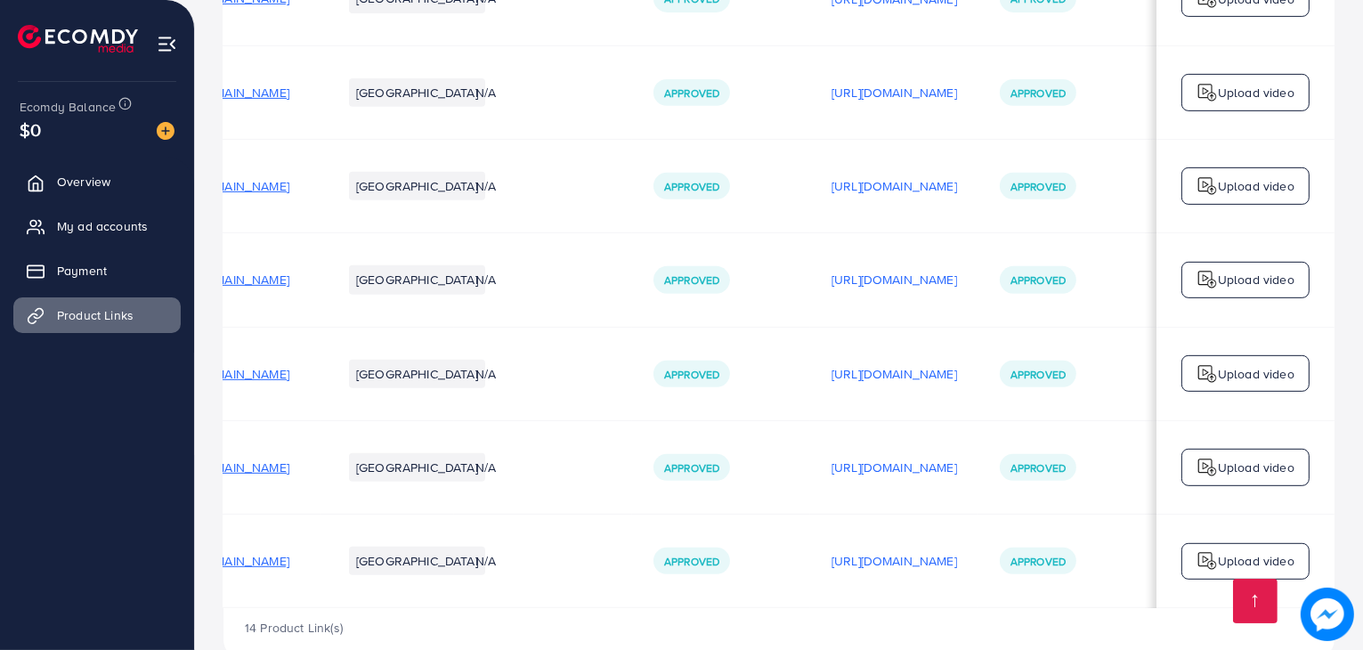
scroll to position [943, 0]
click at [936, 570] on p "[URL][DOMAIN_NAME]" at bounding box center [893, 559] width 125 height 21
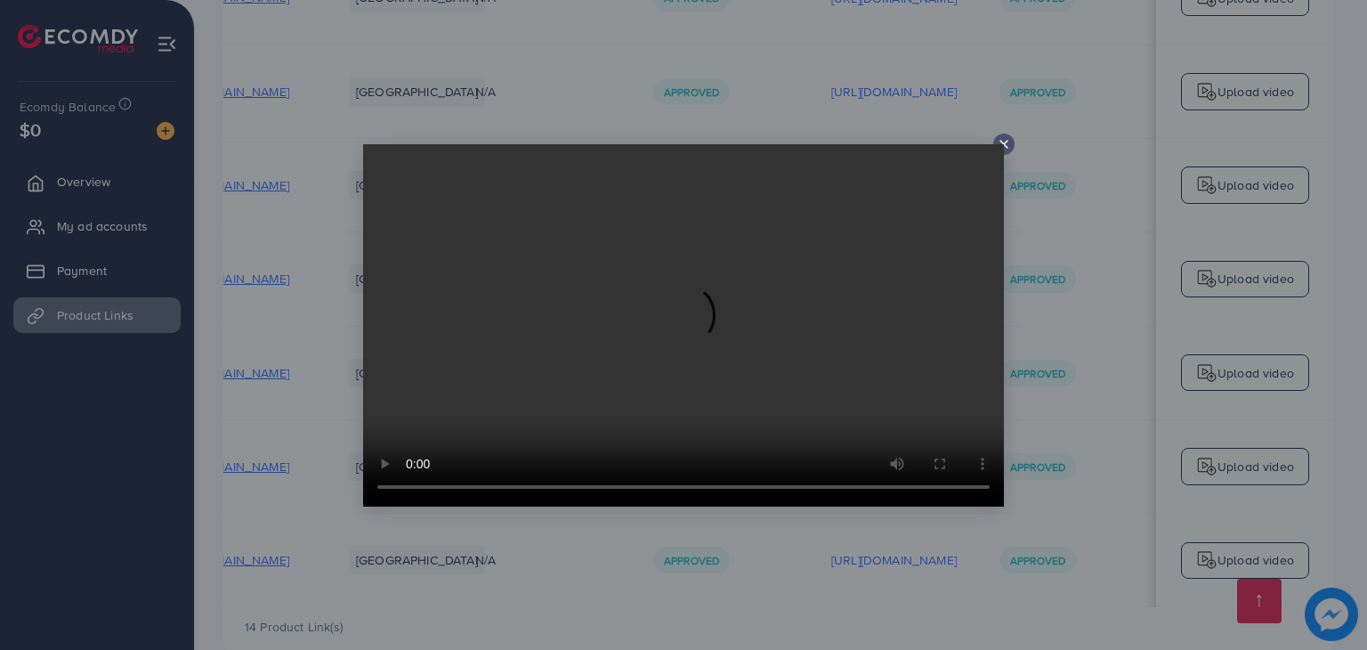
click at [1000, 144] on video at bounding box center [683, 325] width 641 height 362
click at [1000, 147] on video at bounding box center [683, 325] width 641 height 362
click at [1005, 141] on icon at bounding box center [1004, 144] width 14 height 14
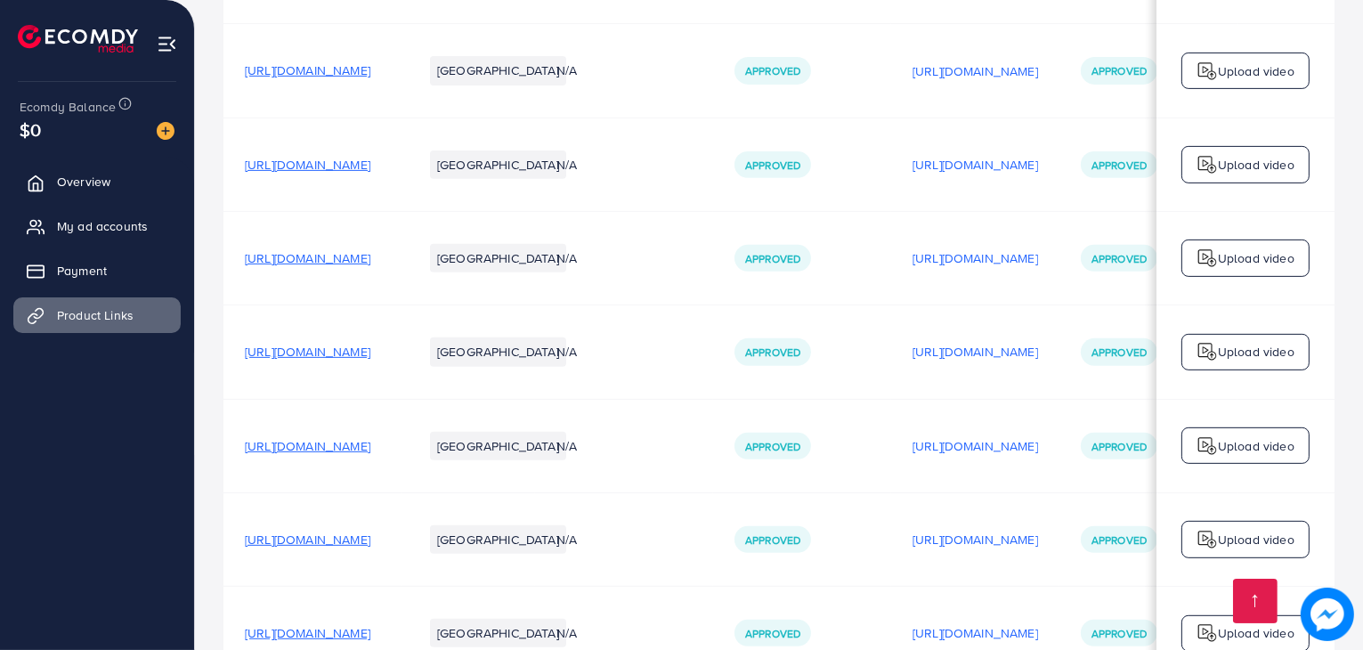
scroll to position [868, 0]
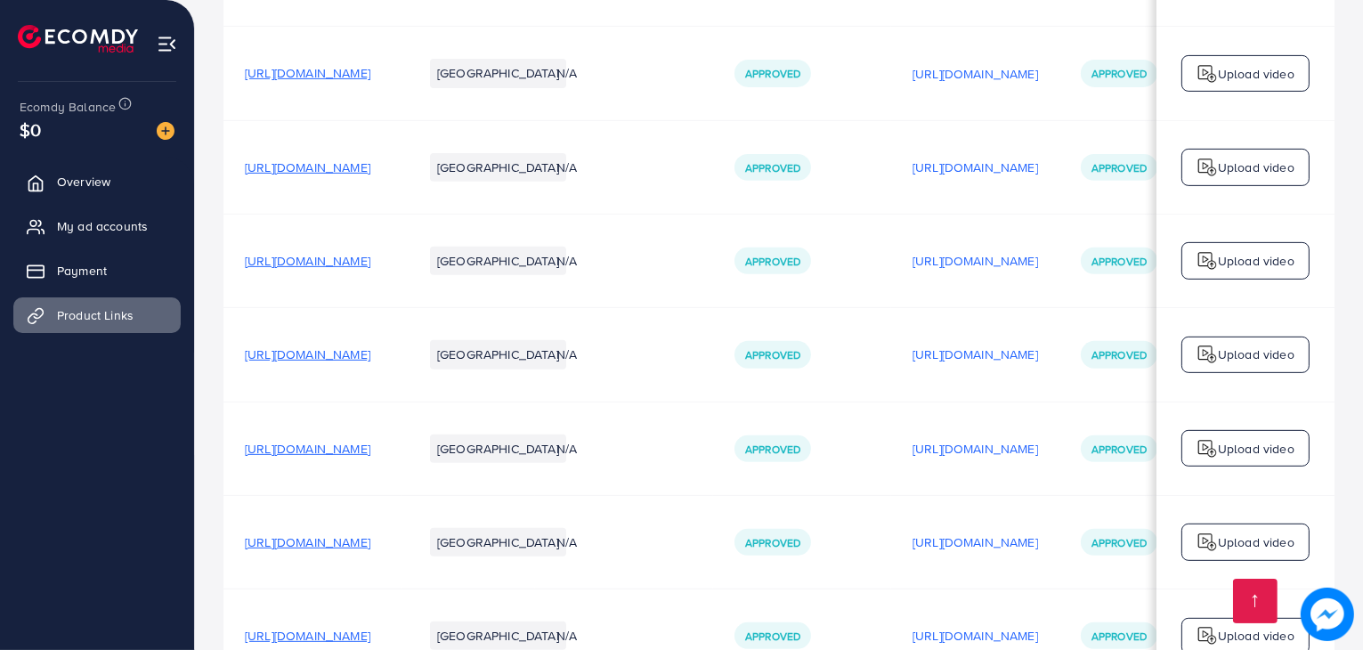
click at [401, 158] on td "[URL][DOMAIN_NAME]" at bounding box center [312, 166] width 178 height 93
click at [370, 165] on span "[URL][DOMAIN_NAME]" at bounding box center [307, 167] width 125 height 18
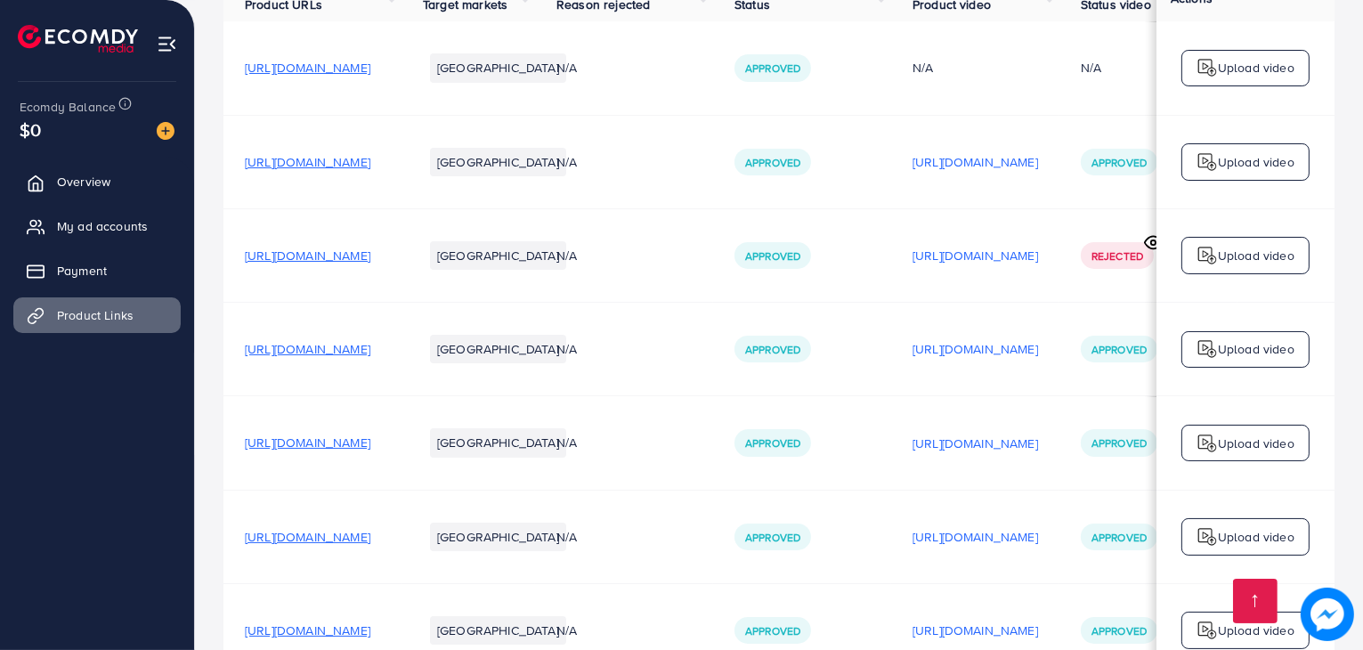
scroll to position [216, 0]
click at [370, 265] on span "[URL][DOMAIN_NAME]" at bounding box center [307, 256] width 125 height 18
click at [87, 186] on span "Overview" at bounding box center [87, 182] width 53 height 18
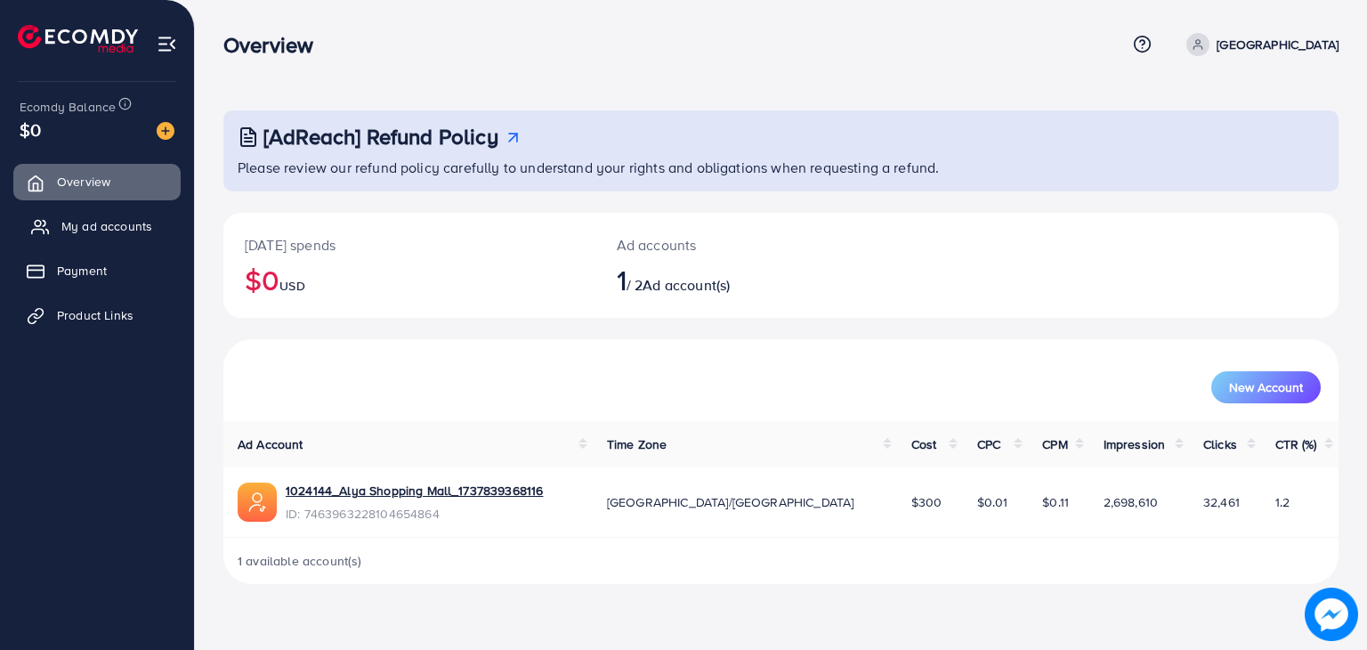
click at [128, 229] on span "My ad accounts" at bounding box center [106, 226] width 91 height 18
